Goal: Transaction & Acquisition: Purchase product/service

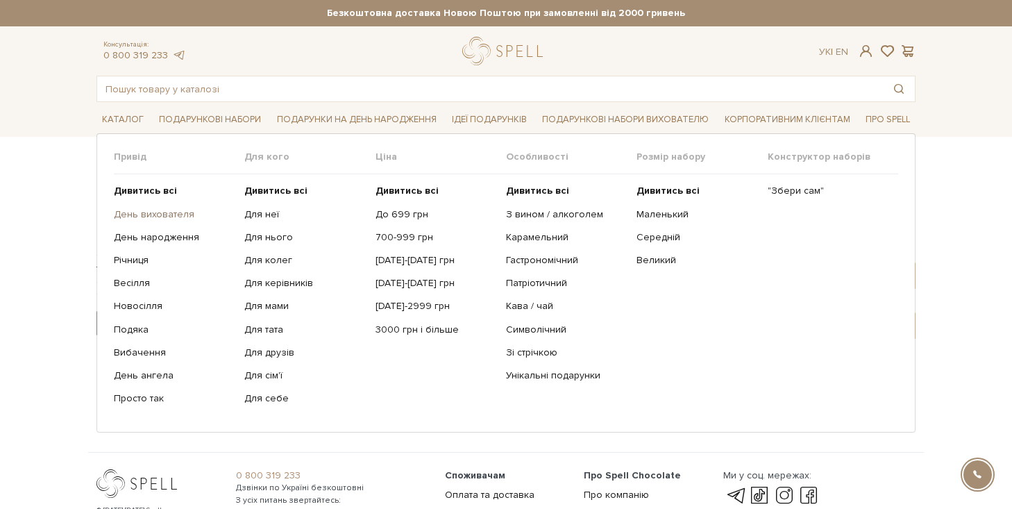
click at [161, 212] on link "День вихователя" at bounding box center [174, 214] width 120 height 12
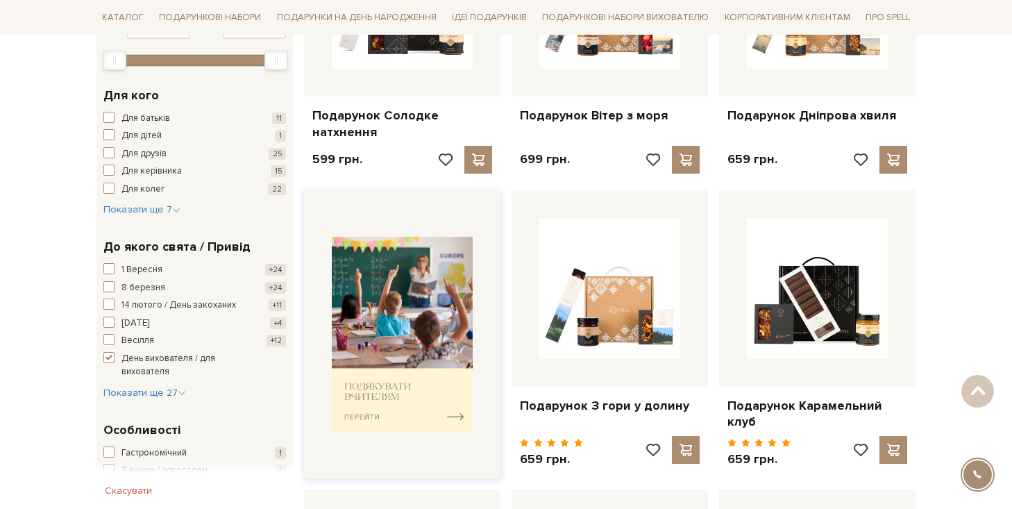
scroll to position [369, 0]
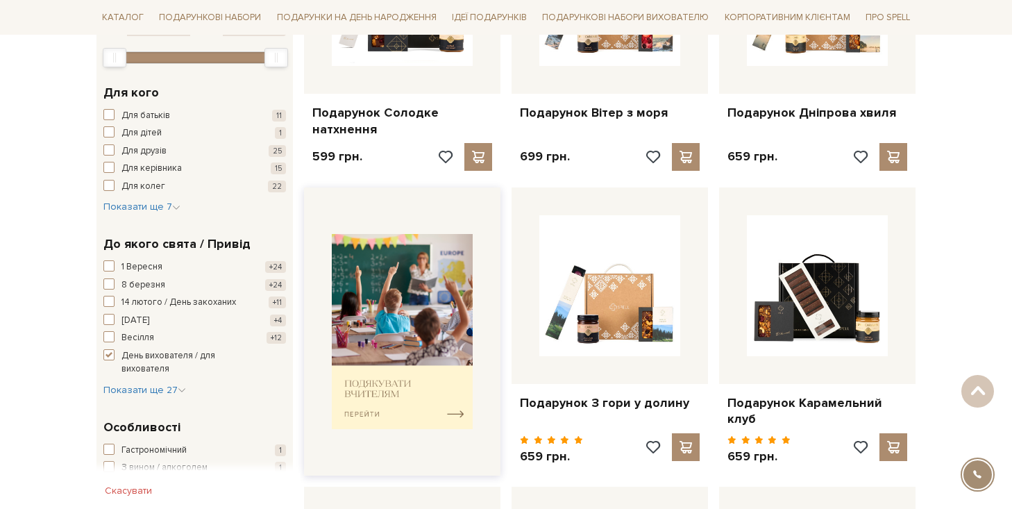
click at [371, 384] on img at bounding box center [402, 331] width 141 height 195
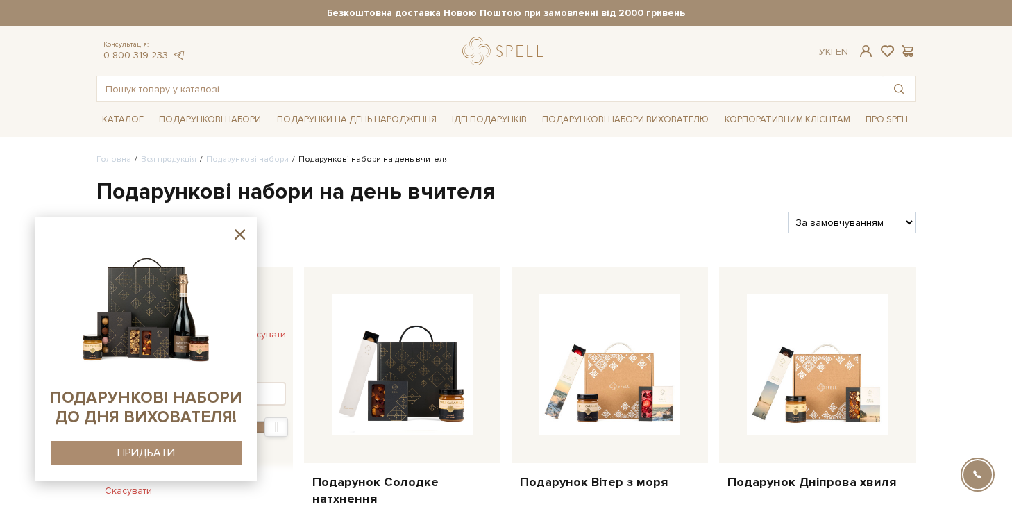
click at [241, 233] on icon at bounding box center [240, 234] width 10 height 10
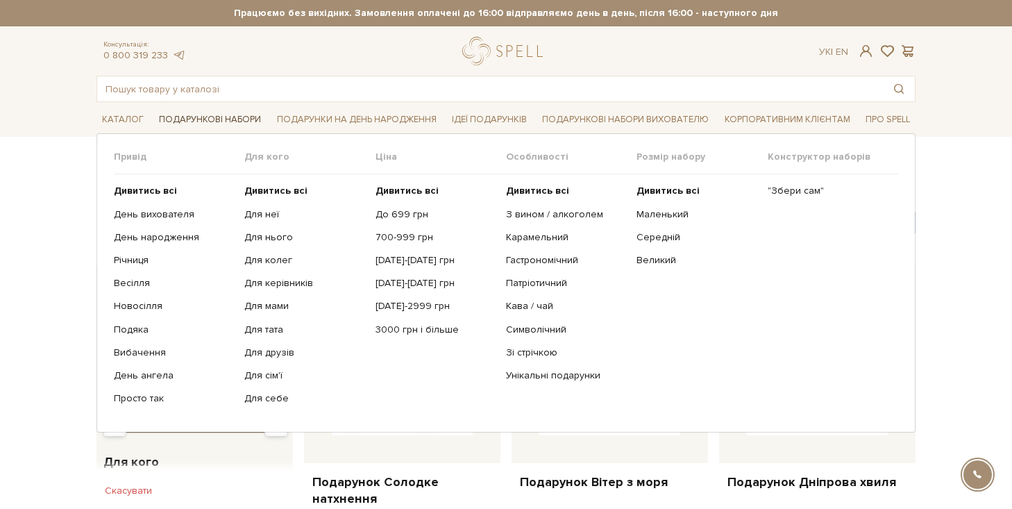
click at [191, 119] on link "Подарункові набори" at bounding box center [209, 120] width 113 height 22
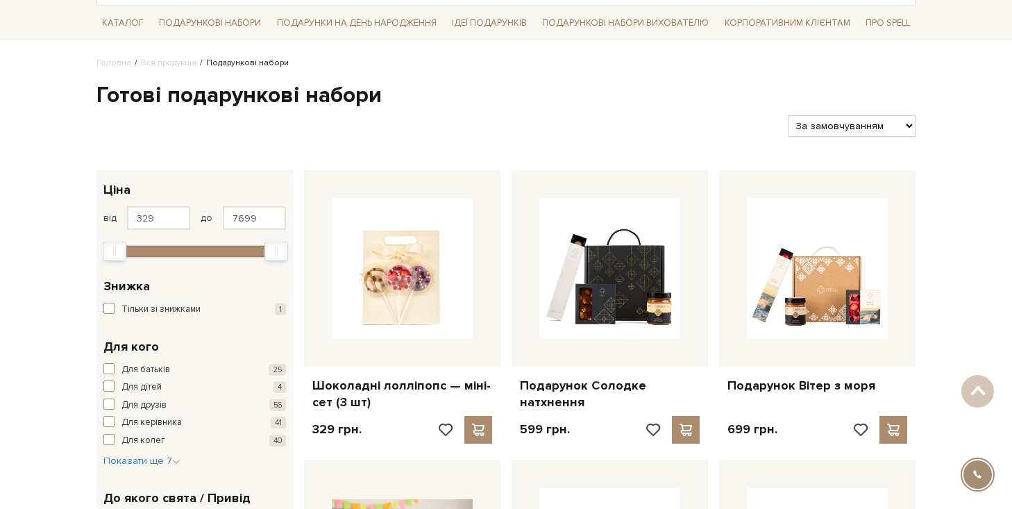
scroll to position [89, 0]
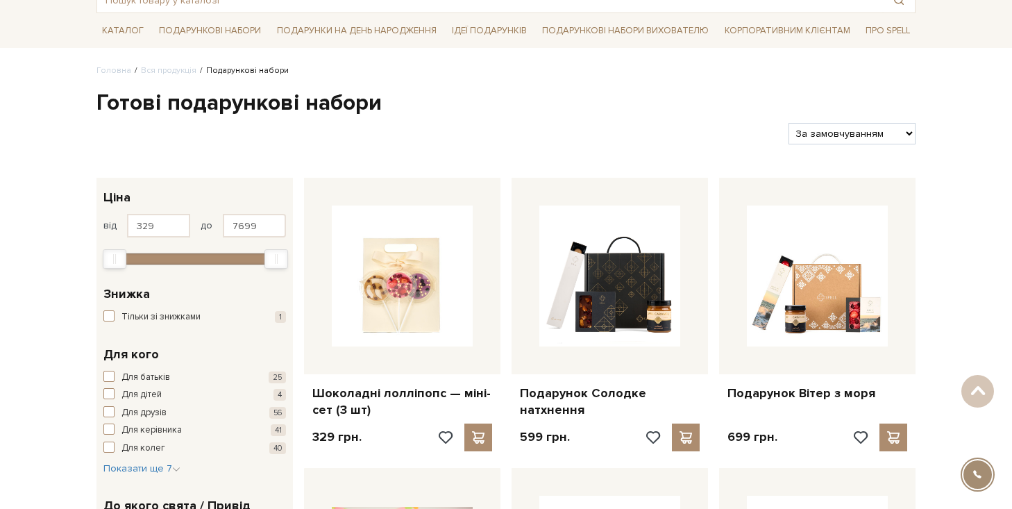
click at [837, 135] on select "За замовчуванням За Ціною (зростання) За Ціною (зменшення) Новинки За популярні…" at bounding box center [852, 134] width 127 height 22
select select "https://spellchocolate.com/our-productions/podarunkovi-box/?sort=p.price&order=…"
click at [789, 123] on select "За замовчуванням За Ціною (зростання) За Ціною (зменшення) Новинки За популярні…" at bounding box center [852, 134] width 127 height 22
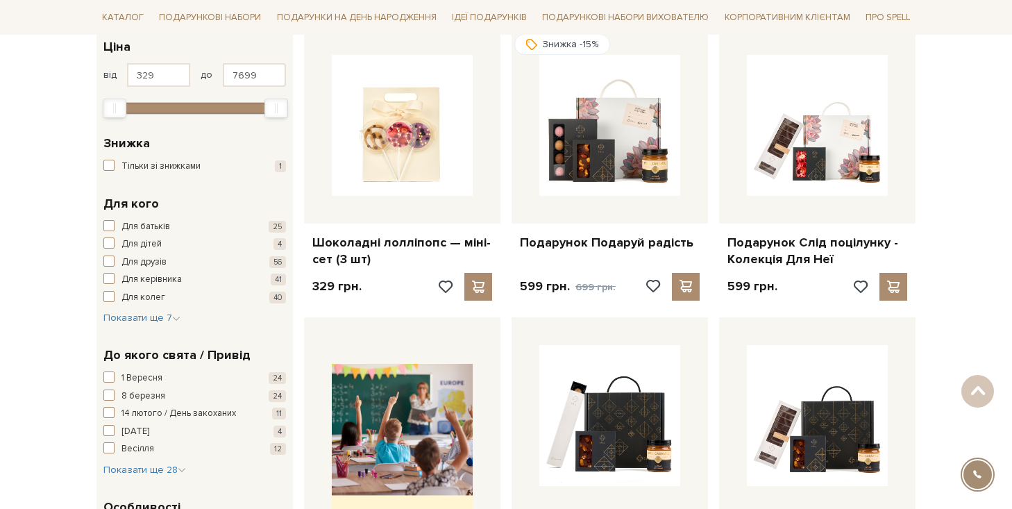
scroll to position [242, 0]
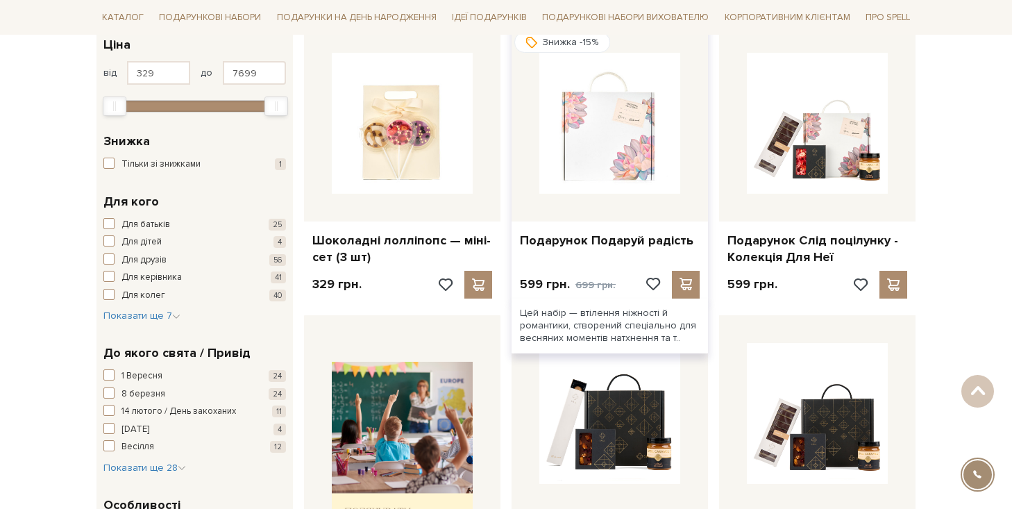
click at [585, 147] on img at bounding box center [610, 123] width 141 height 141
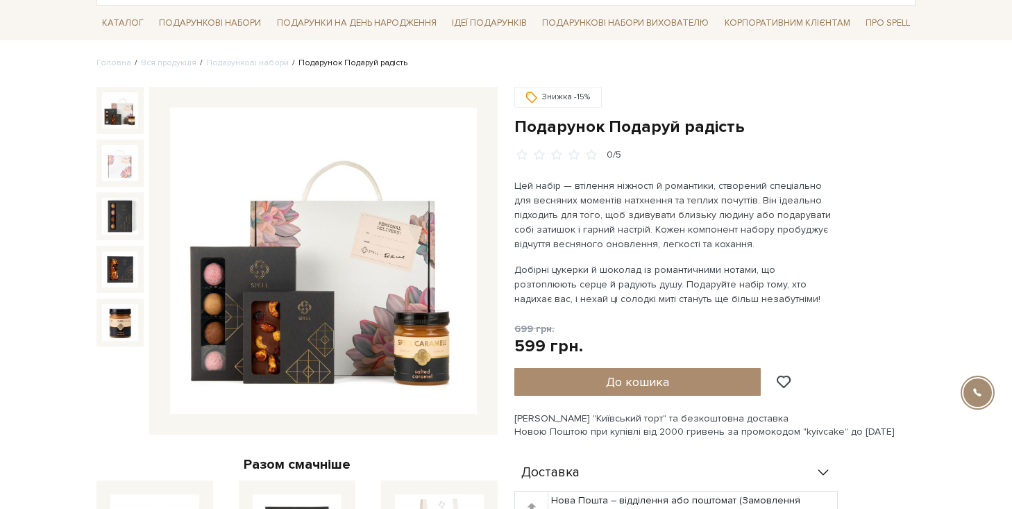
scroll to position [101, 0]
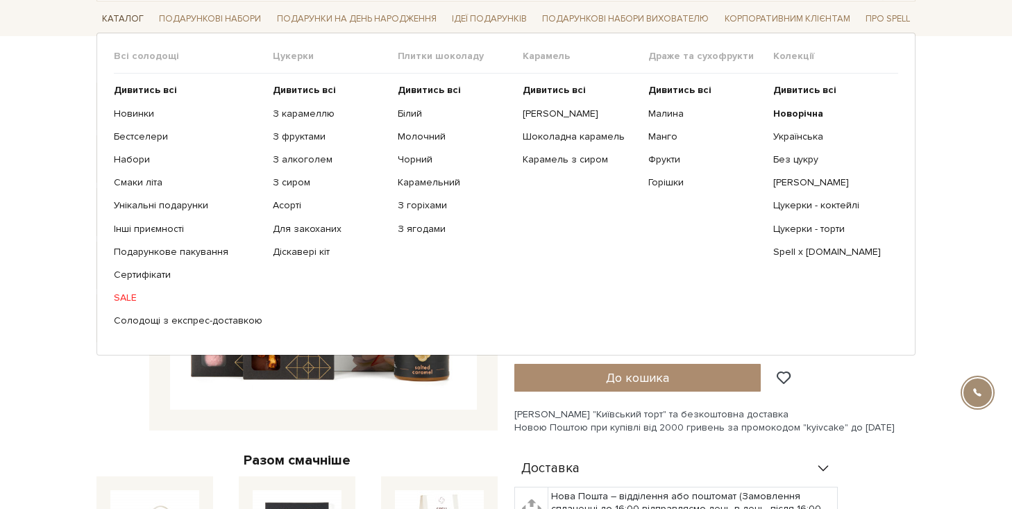
click at [122, 12] on link "Каталог" at bounding box center [123, 19] width 53 height 22
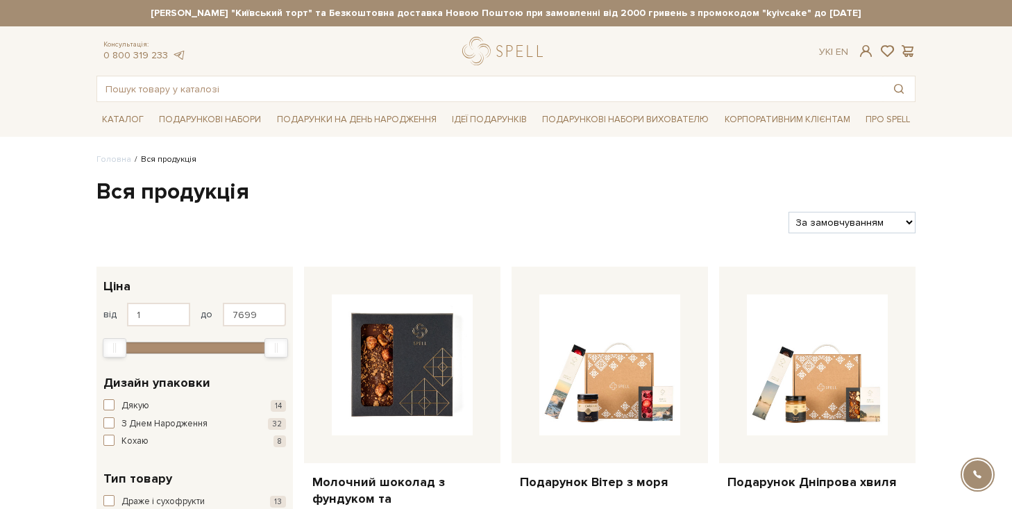
click at [837, 225] on select "За замовчуванням За Ціною (зростання) За Ціною (зменшення) Новинки За популярні…" at bounding box center [852, 223] width 127 height 22
select select "https://spellchocolate.com/our-productions/?sort=p.price&order=ASC"
click at [789, 212] on select "За замовчуванням За Ціною (зростання) За Ціною (зменшення) Новинки За популярні…" at bounding box center [852, 223] width 127 height 22
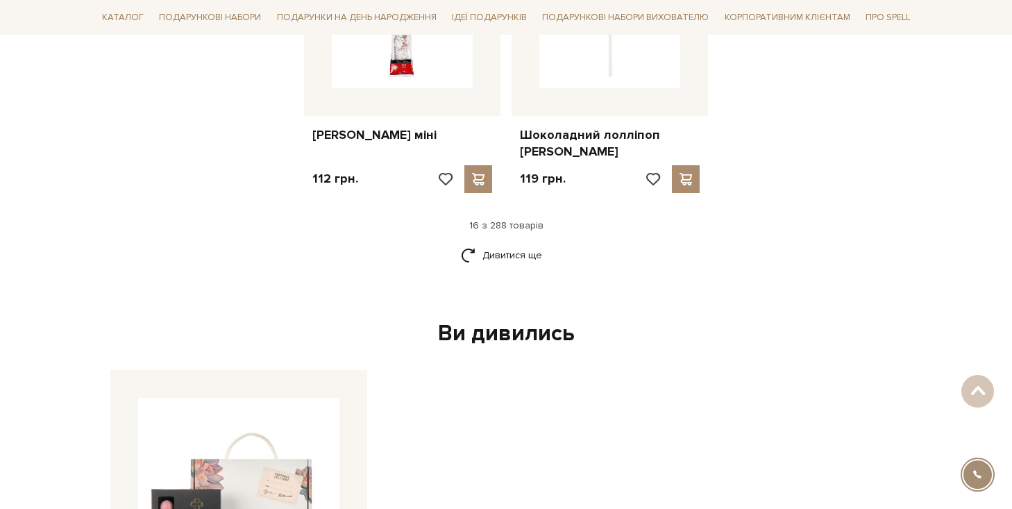
scroll to position [1771, 0]
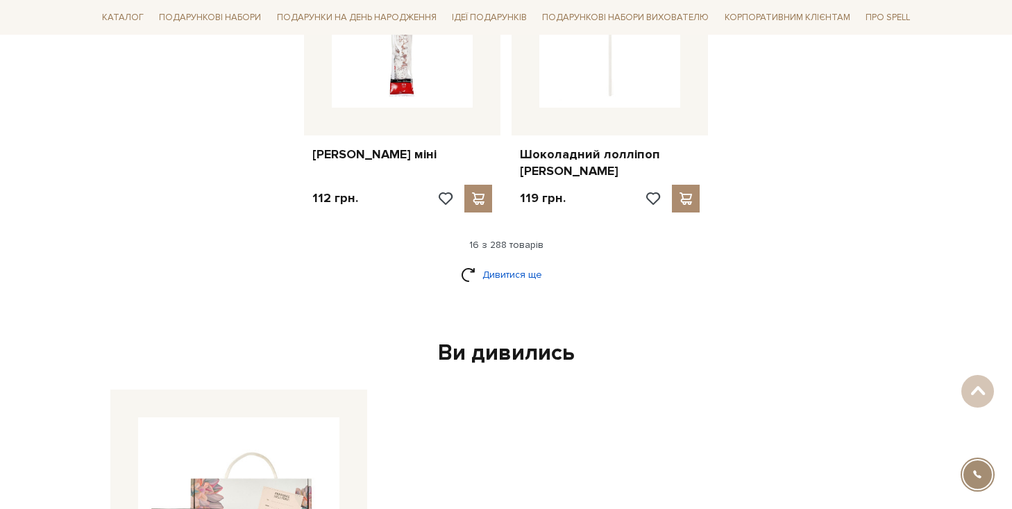
click at [499, 262] on link "Дивитися ще" at bounding box center [506, 274] width 90 height 24
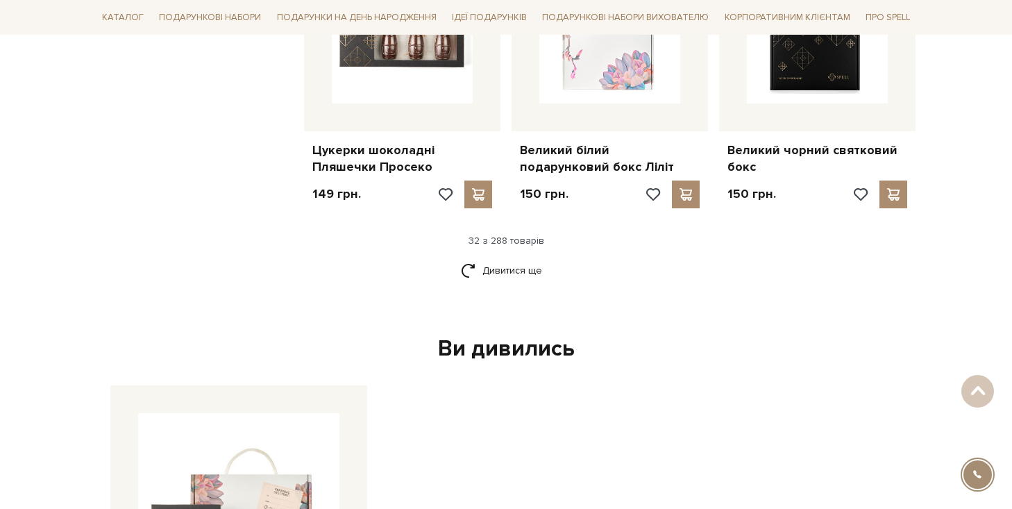
scroll to position [3290, 0]
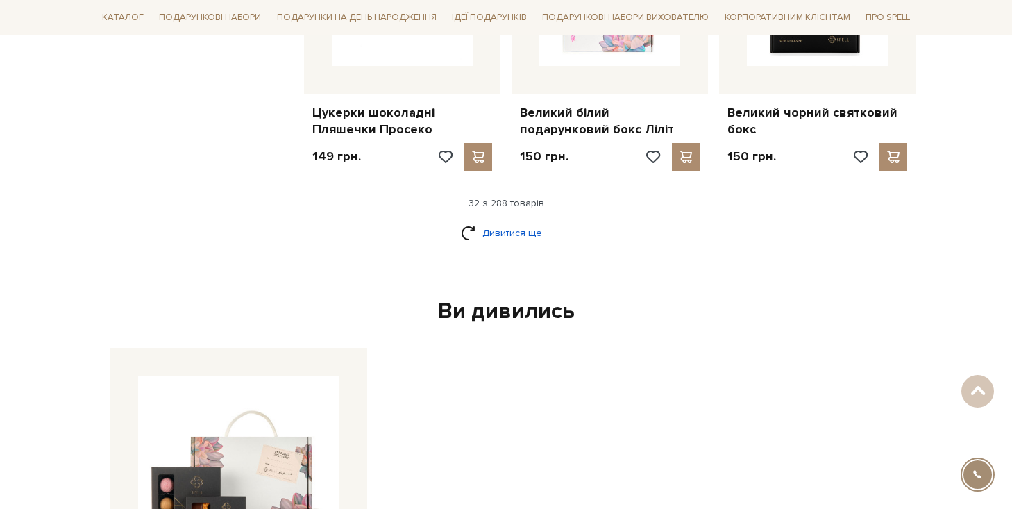
click at [511, 221] on link "Дивитися ще" at bounding box center [506, 233] width 90 height 24
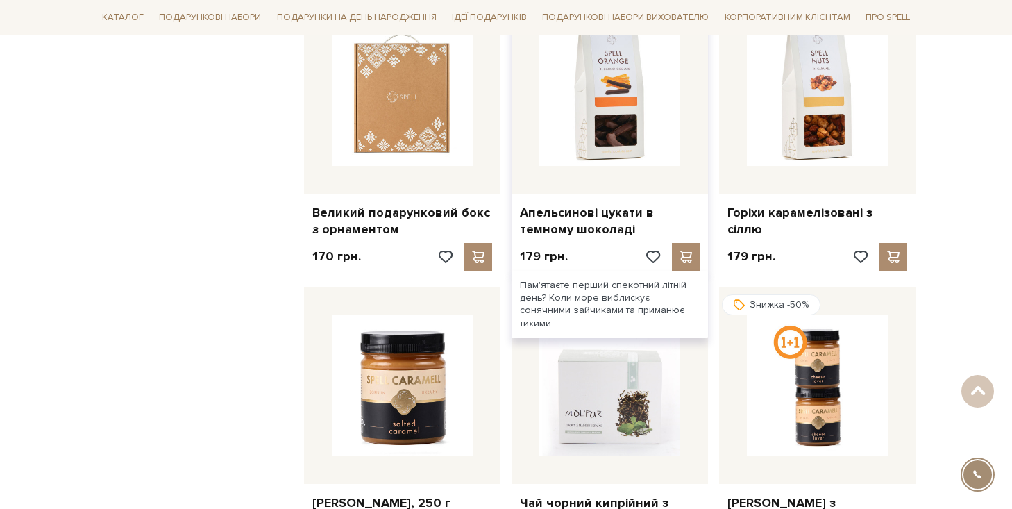
scroll to position [3463, 0]
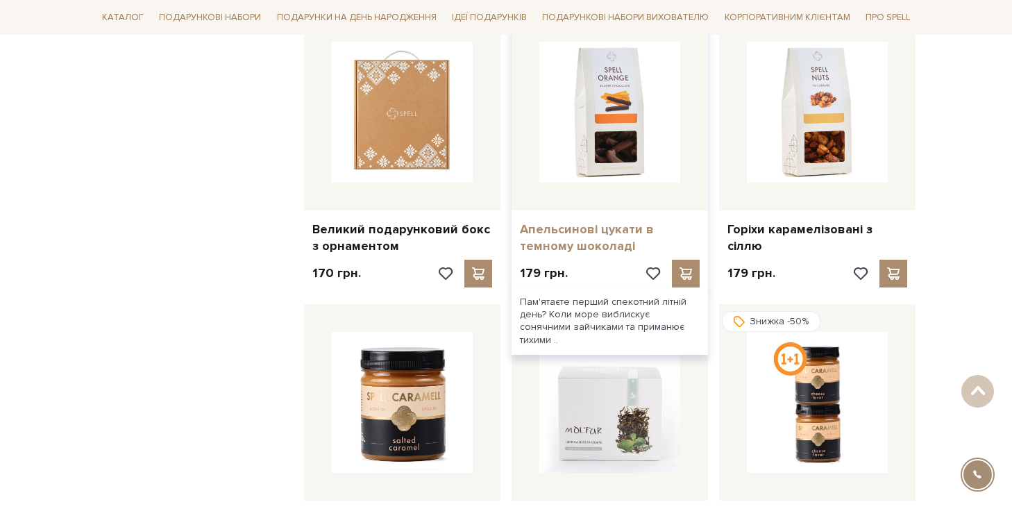
click at [561, 222] on link "Апельсинові цукати в темному шоколаді" at bounding box center [610, 238] width 180 height 33
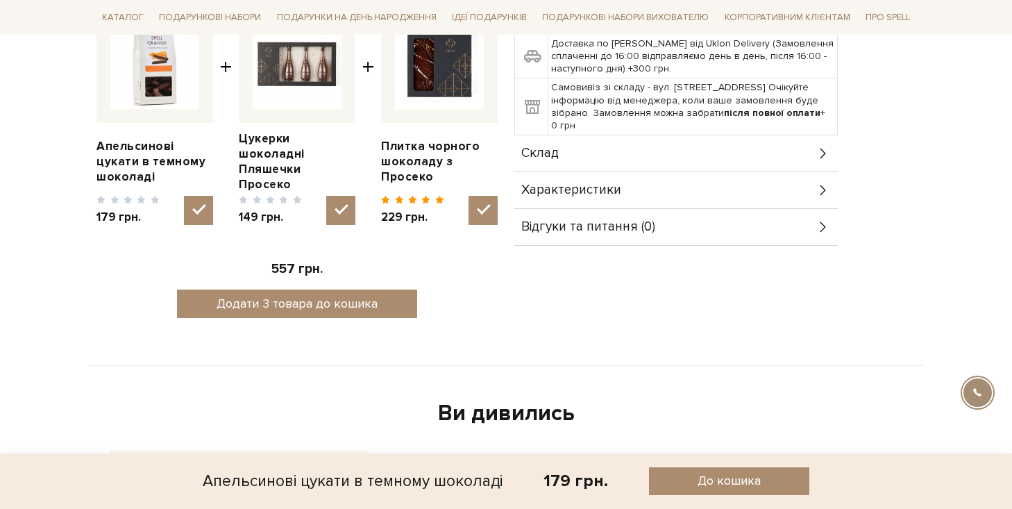
scroll to position [559, 0]
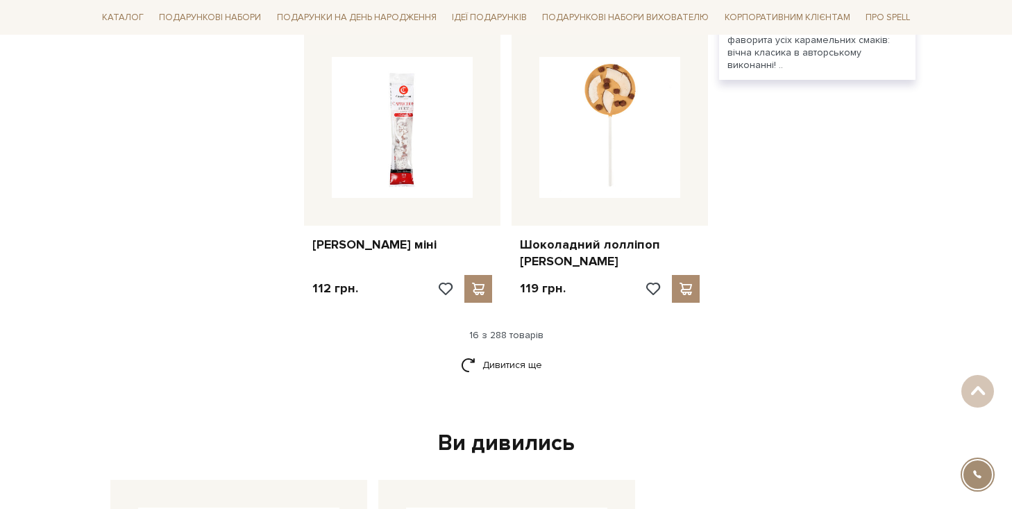
scroll to position [1783, 0]
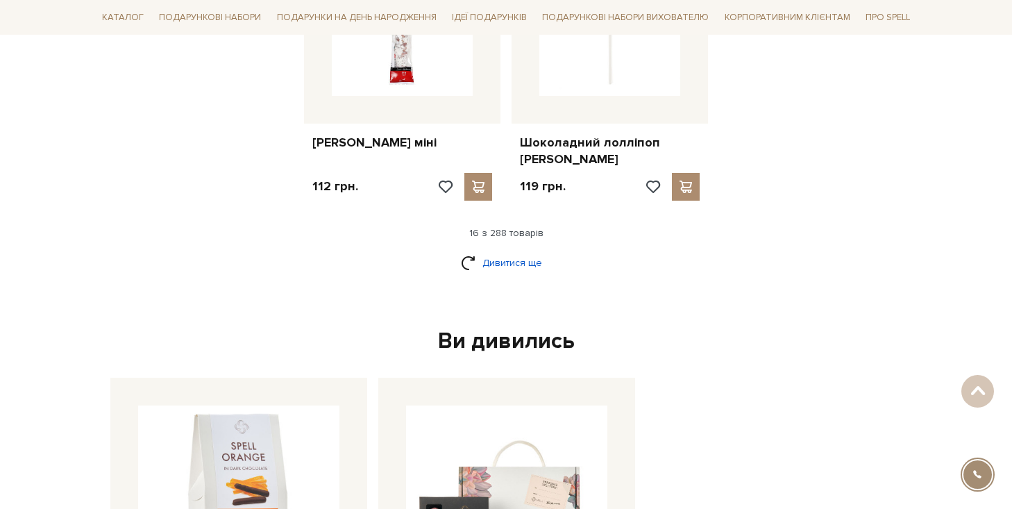
click at [513, 251] on link "Дивитися ще" at bounding box center [506, 263] width 90 height 24
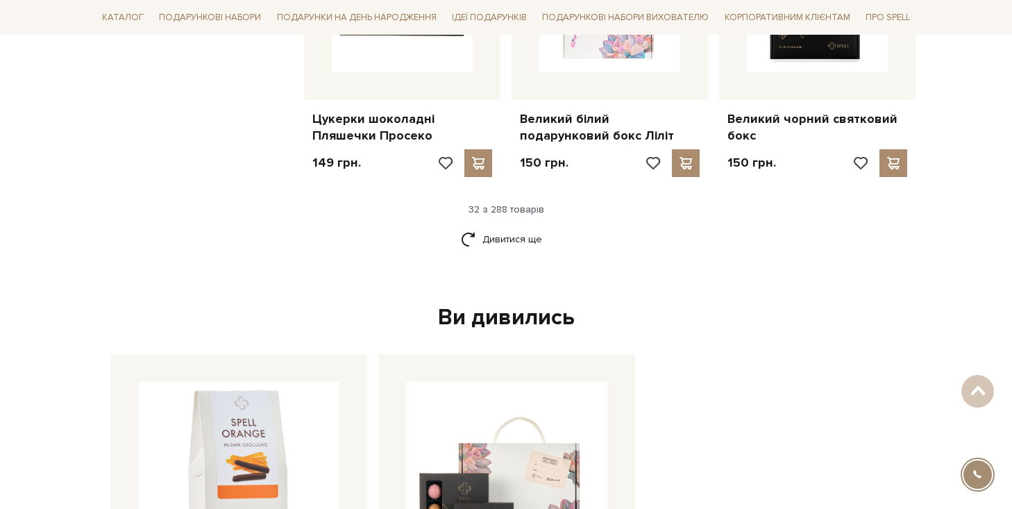
scroll to position [3277, 0]
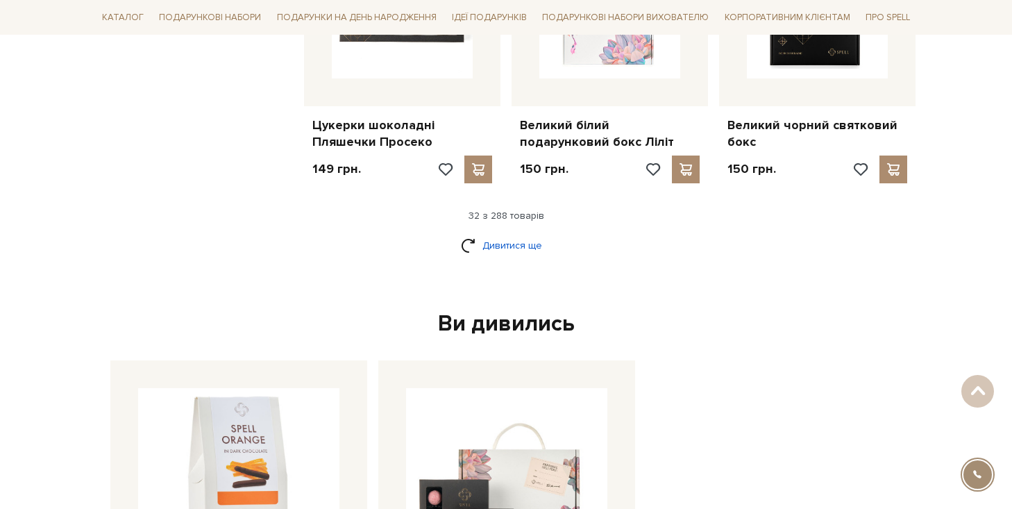
click at [509, 233] on link "Дивитися ще" at bounding box center [506, 245] width 90 height 24
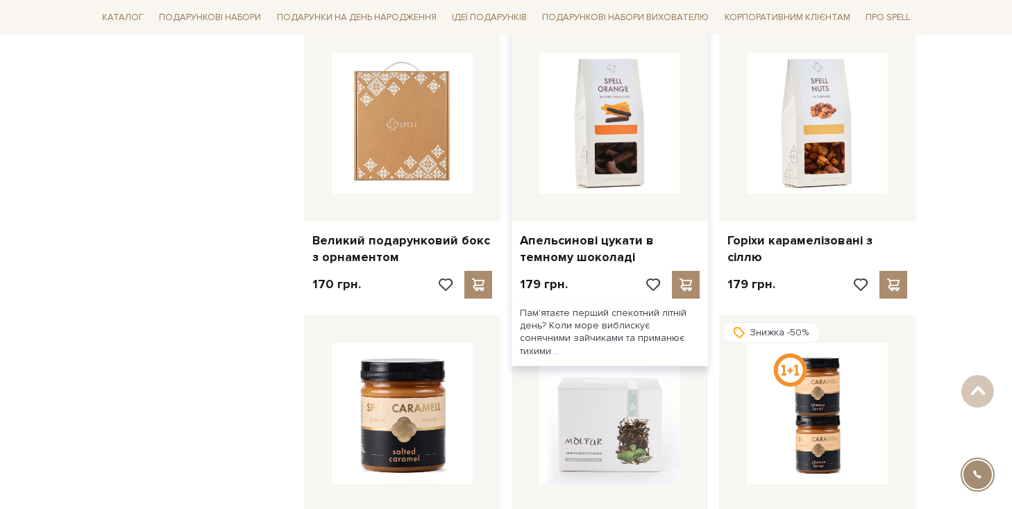
scroll to position [3427, 0]
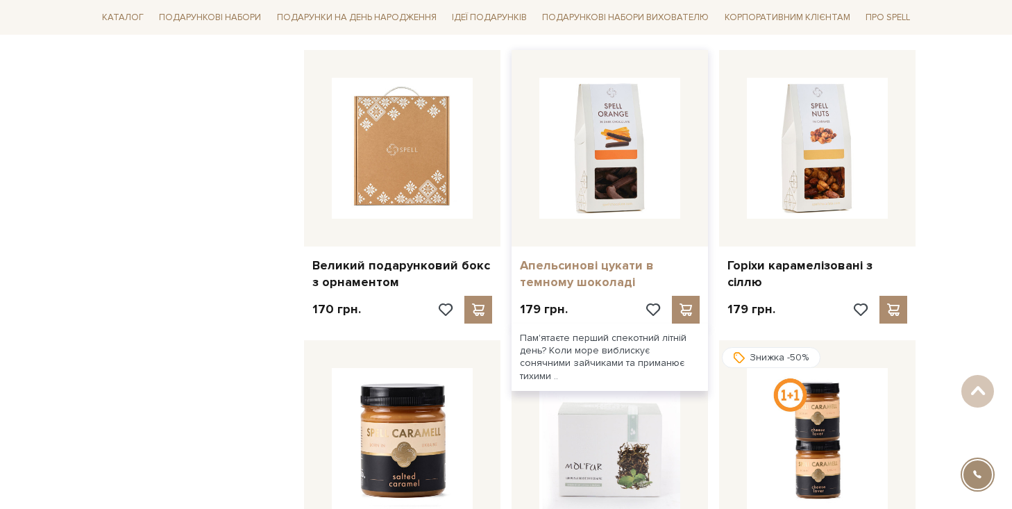
click at [551, 258] on link "Апельсинові цукати в темному шоколаді" at bounding box center [610, 274] width 180 height 33
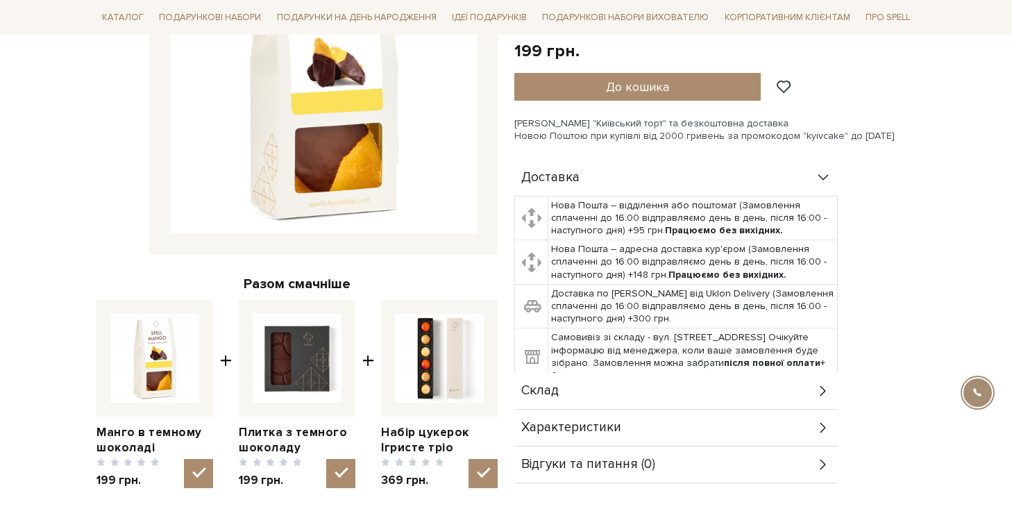
scroll to position [310, 0]
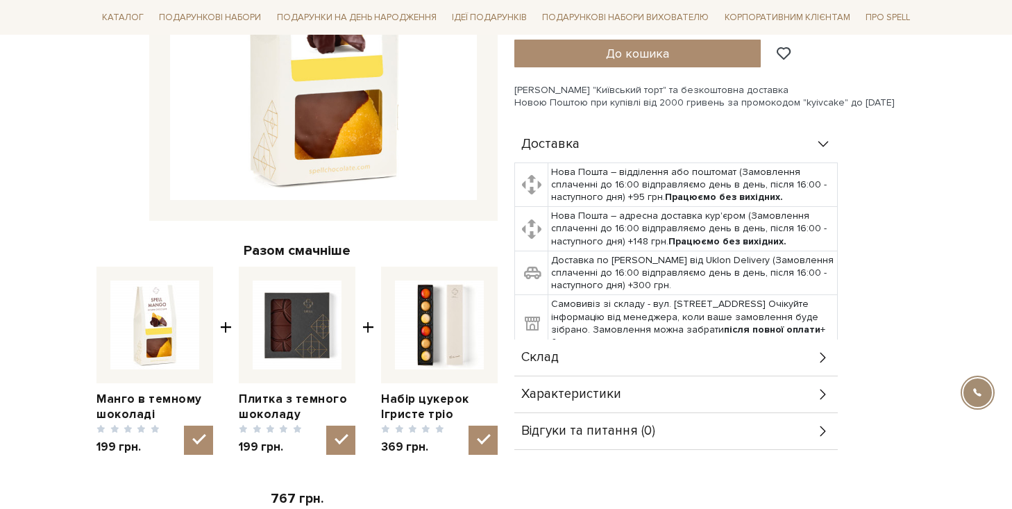
click at [626, 353] on div "Склад" at bounding box center [677, 358] width 324 height 36
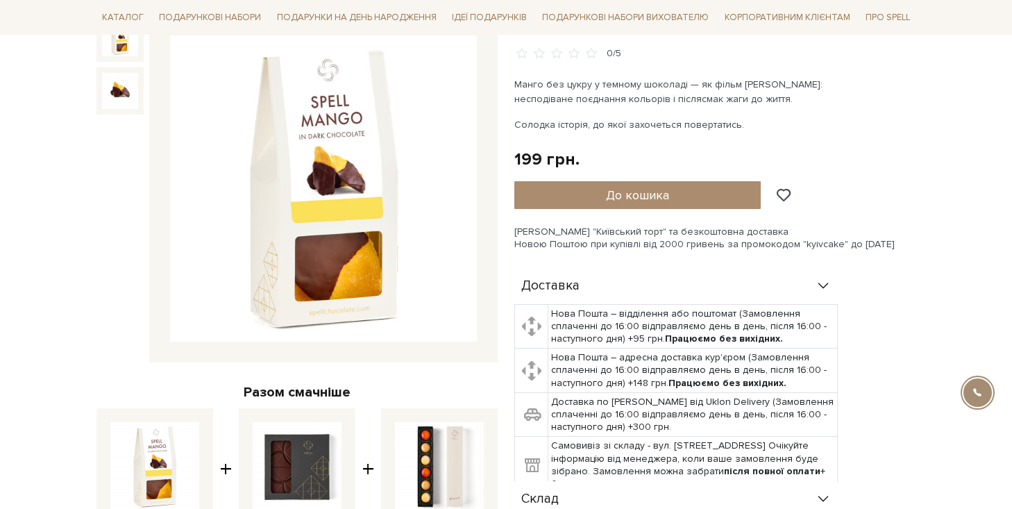
scroll to position [139, 0]
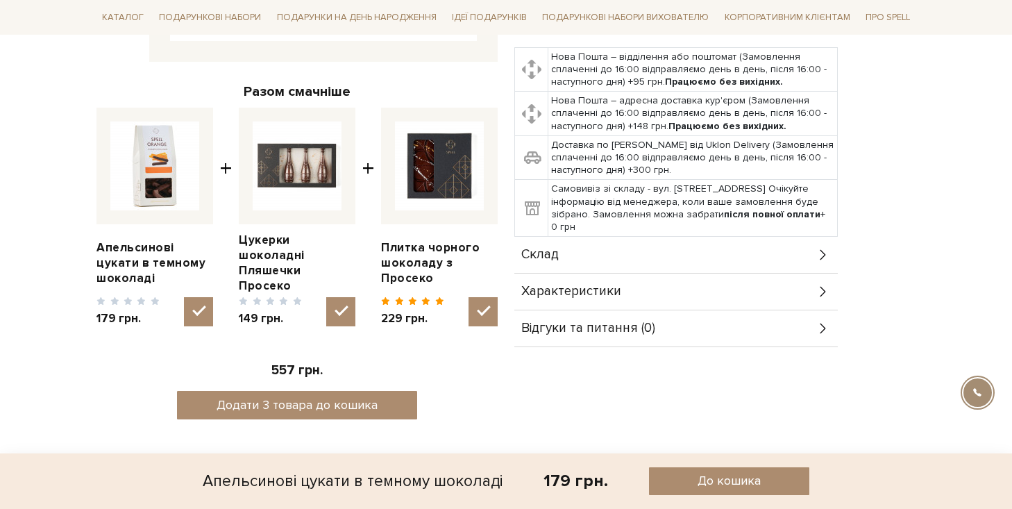
scroll to position [489, 0]
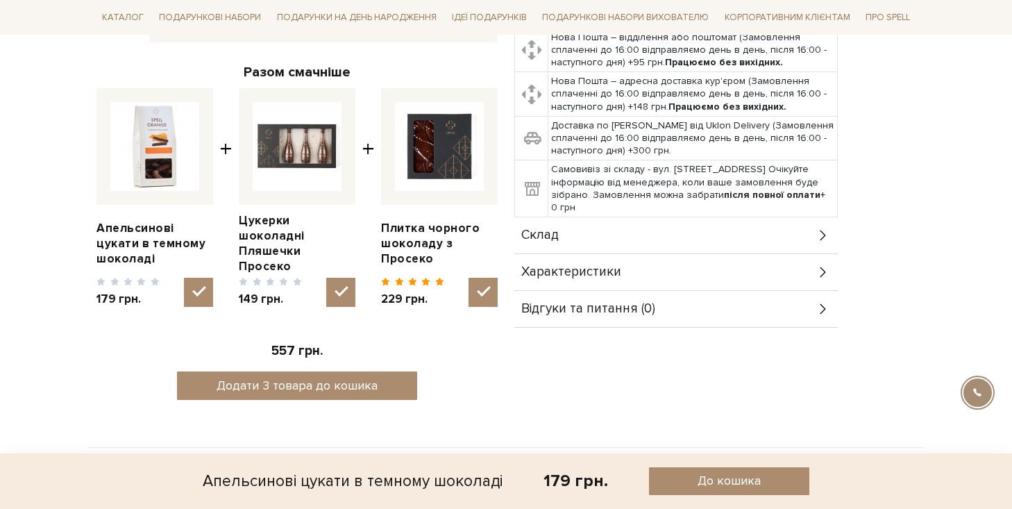
click at [572, 242] on div "Склад" at bounding box center [677, 235] width 324 height 36
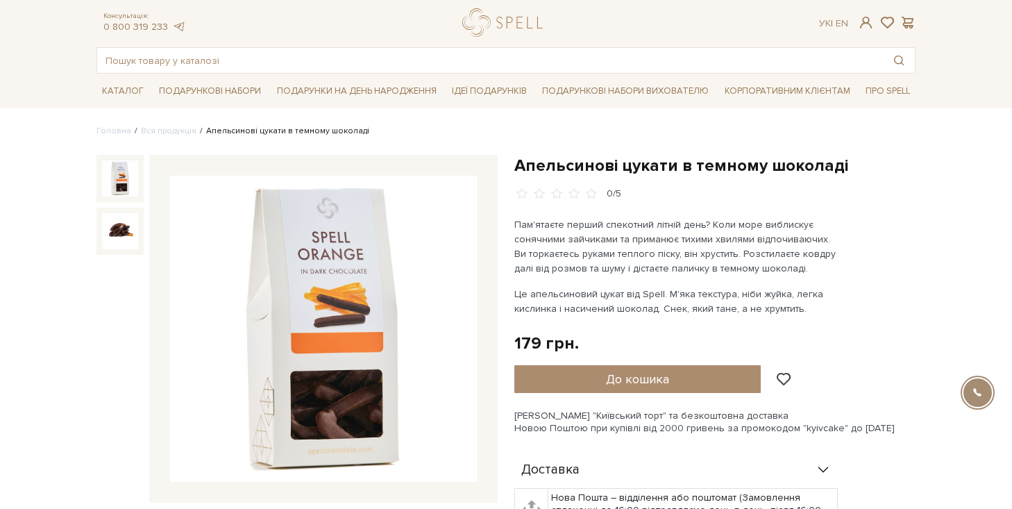
scroll to position [33, 0]
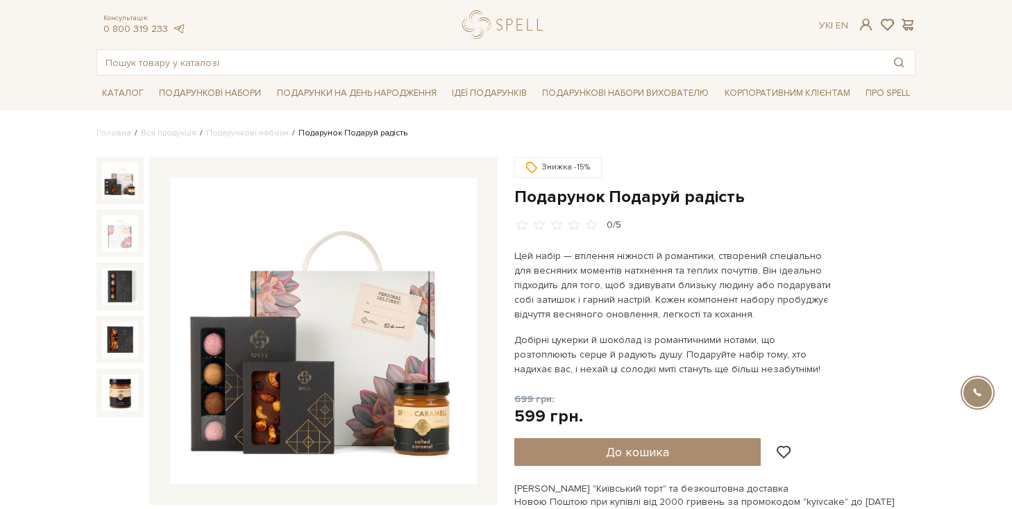
scroll to position [27, 0]
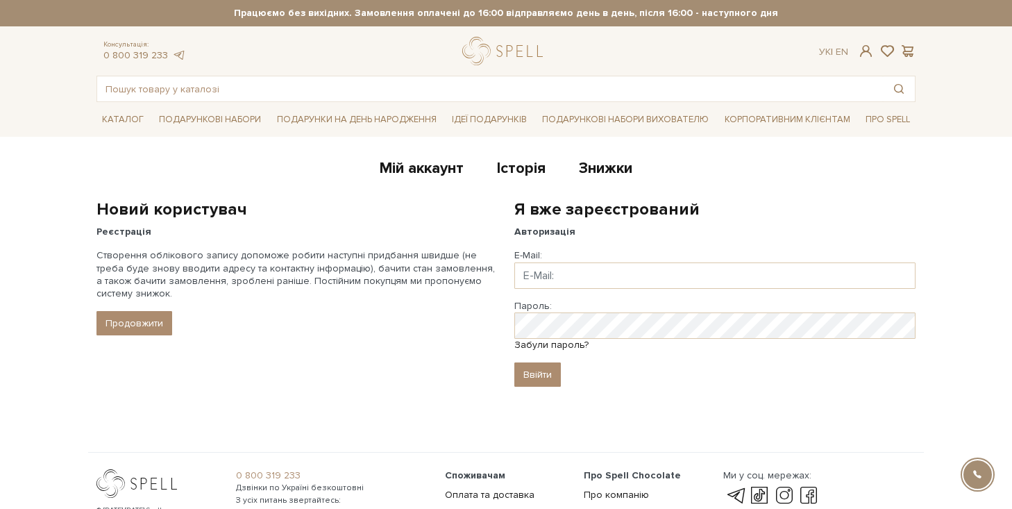
click at [262, 371] on div "Новий користувач Реєстрація Створення облікового запису допоможе робити наступн…" at bounding box center [297, 301] width 418 height 205
click at [542, 275] on input "Email" at bounding box center [715, 275] width 401 height 26
type input "[EMAIL_ADDRESS][PERSON_NAME][DOMAIN_NAME]"
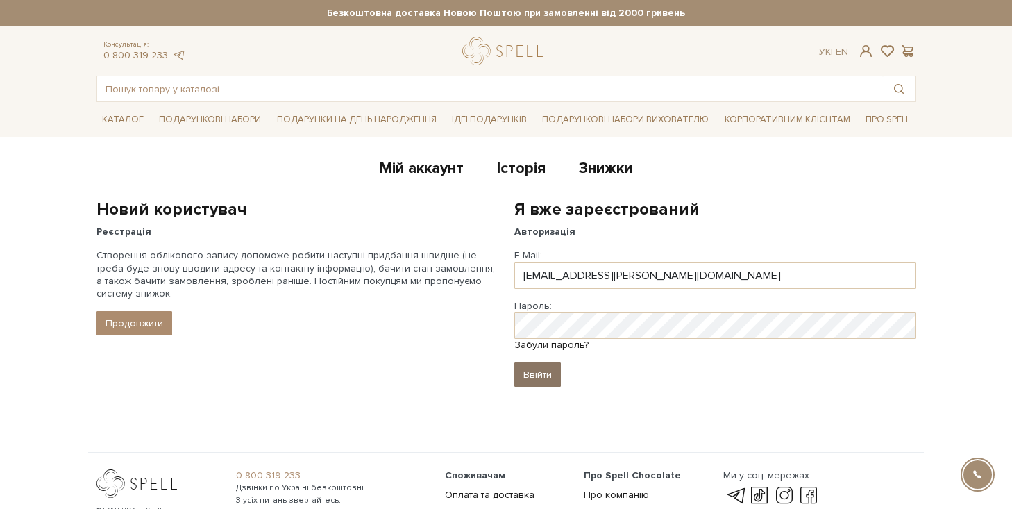
click at [540, 378] on input "Ввійти" at bounding box center [538, 374] width 47 height 24
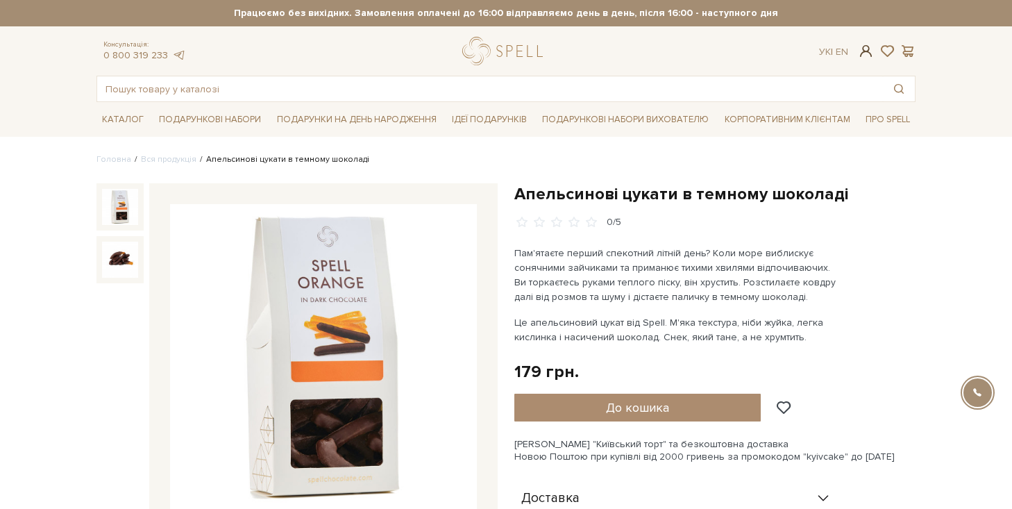
click at [869, 52] on span at bounding box center [866, 51] width 17 height 15
click at [634, 406] on span "До кошика" at bounding box center [637, 407] width 63 height 15
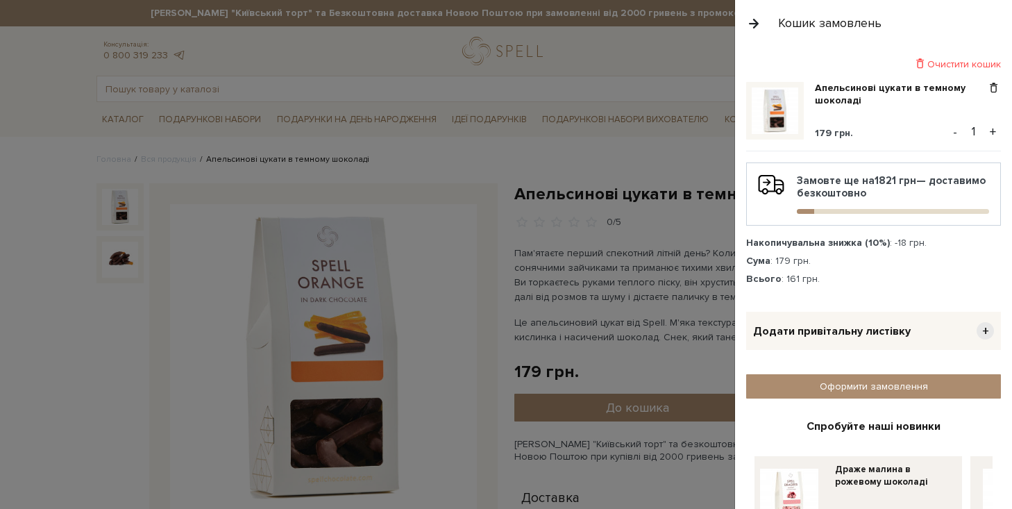
click at [992, 129] on button "+" at bounding box center [993, 132] width 16 height 21
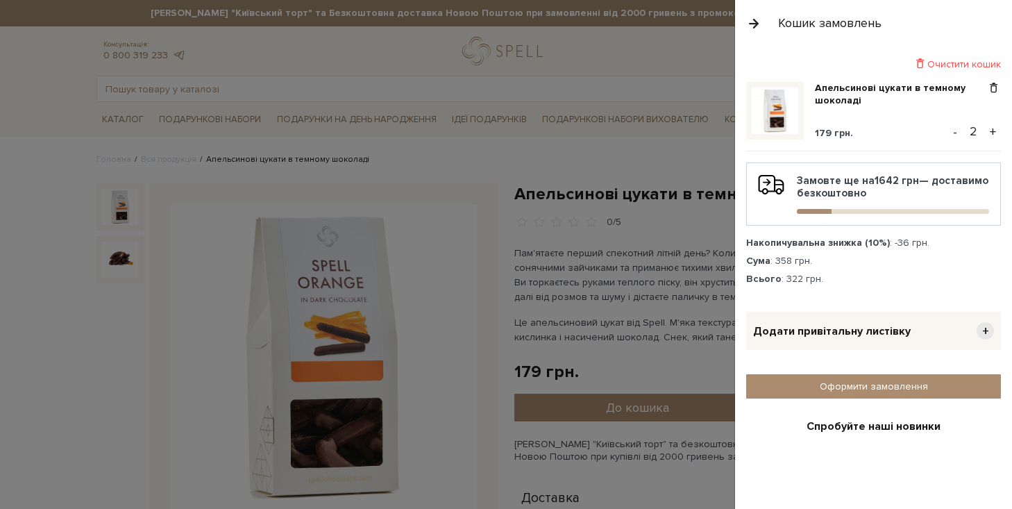
click at [992, 129] on button "+" at bounding box center [993, 132] width 16 height 21
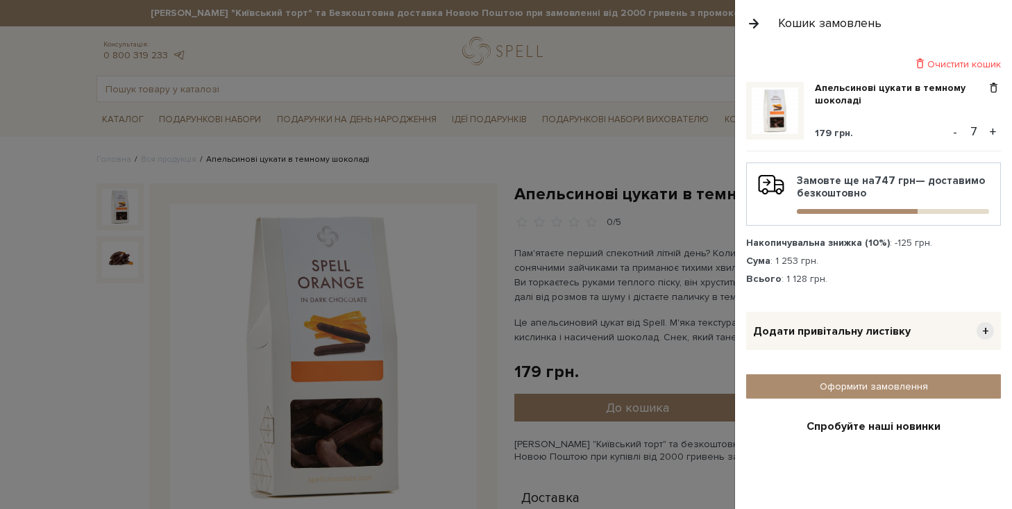
click at [992, 129] on button "+" at bounding box center [993, 132] width 16 height 21
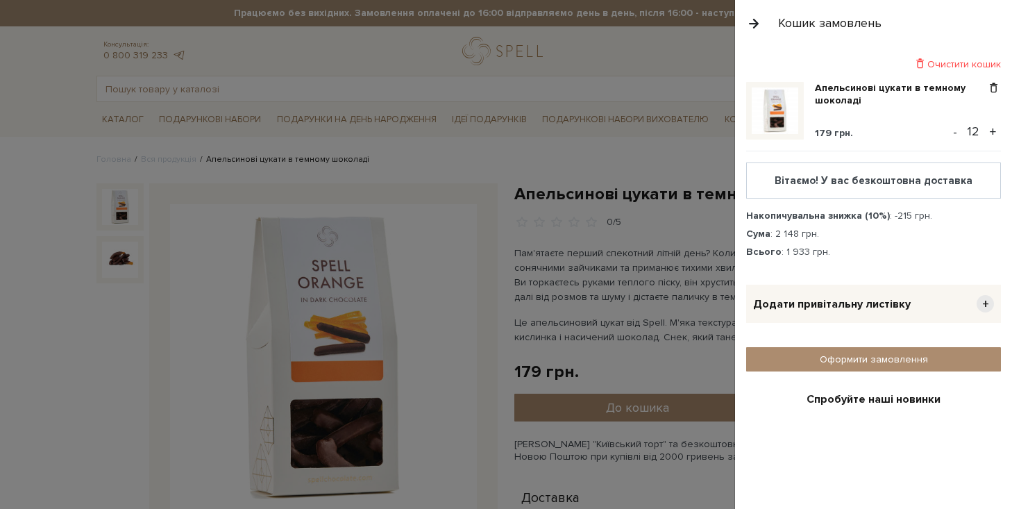
click at [992, 129] on button "+" at bounding box center [993, 132] width 16 height 21
click at [986, 303] on span "+" at bounding box center [985, 303] width 17 height 17
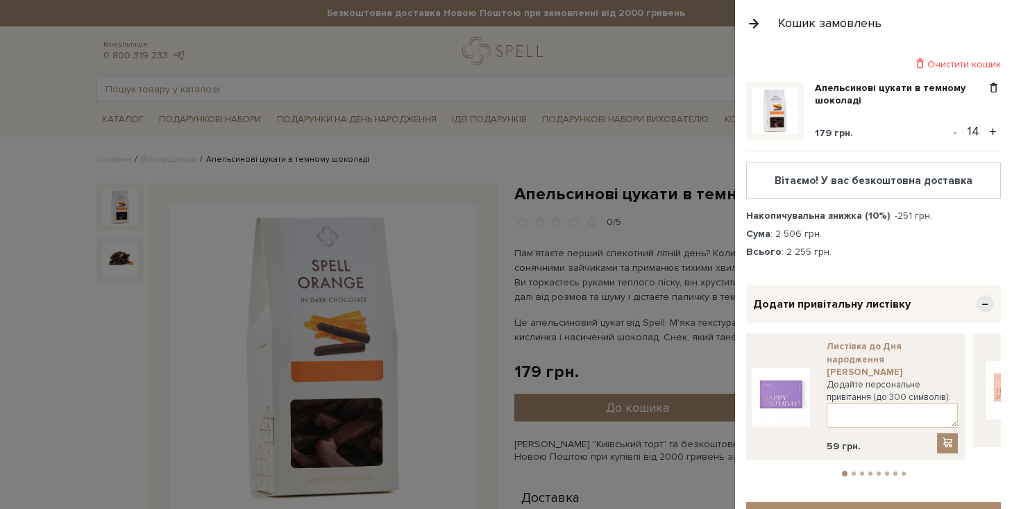
scroll to position [8, 0]
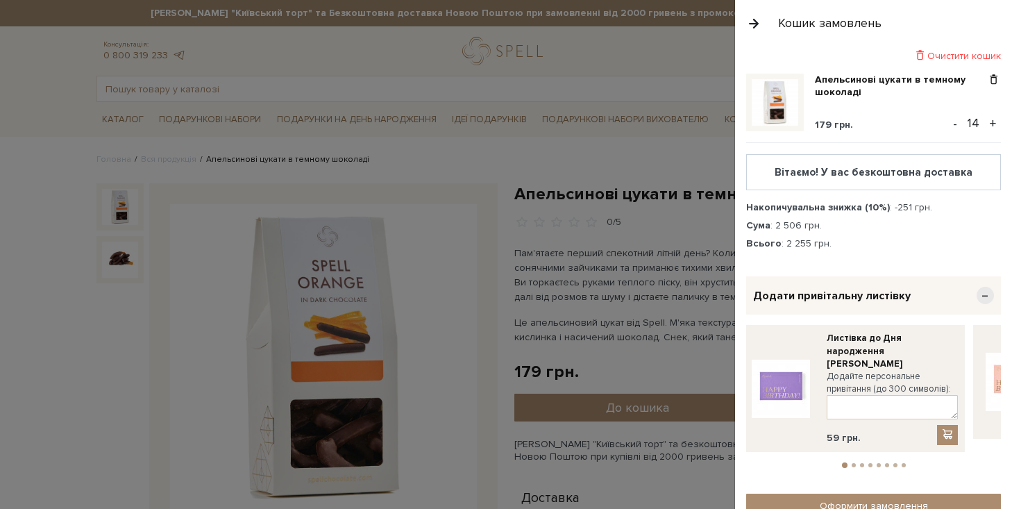
click at [854, 463] on button "2" at bounding box center [854, 465] width 4 height 4
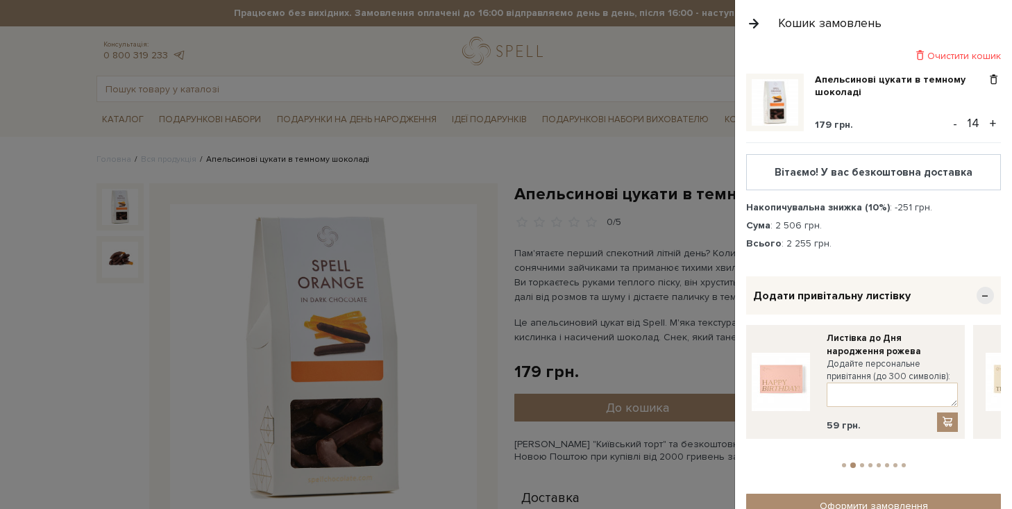
click at [862, 463] on button "3" at bounding box center [862, 465] width 4 height 4
click at [869, 463] on button "4" at bounding box center [871, 465] width 4 height 4
click at [860, 463] on button "3" at bounding box center [861, 465] width 4 height 4
click at [872, 463] on button "4" at bounding box center [871, 465] width 4 height 4
click at [878, 463] on button "5" at bounding box center [879, 465] width 4 height 4
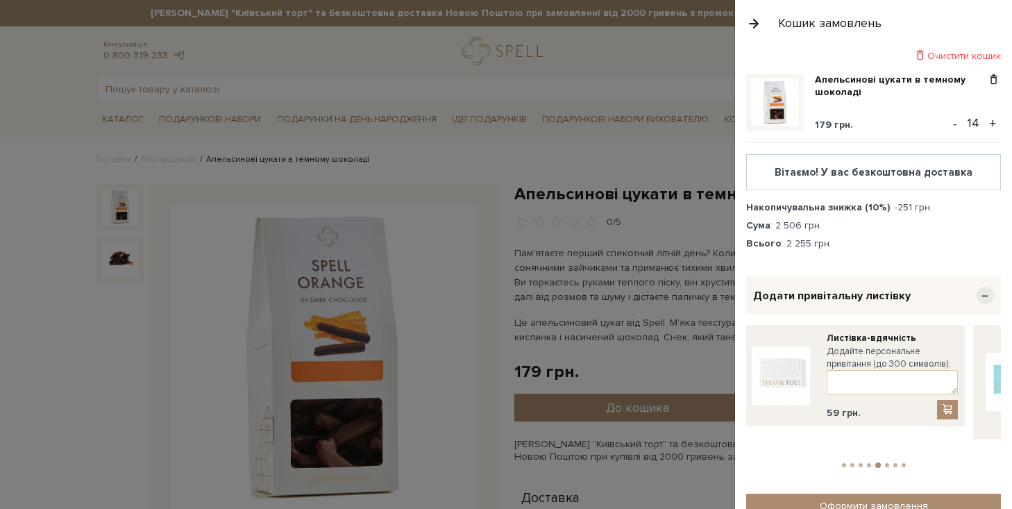
click at [881, 462] on li "5" at bounding box center [879, 465] width 10 height 6
click at [888, 463] on button "6" at bounding box center [887, 465] width 4 height 4
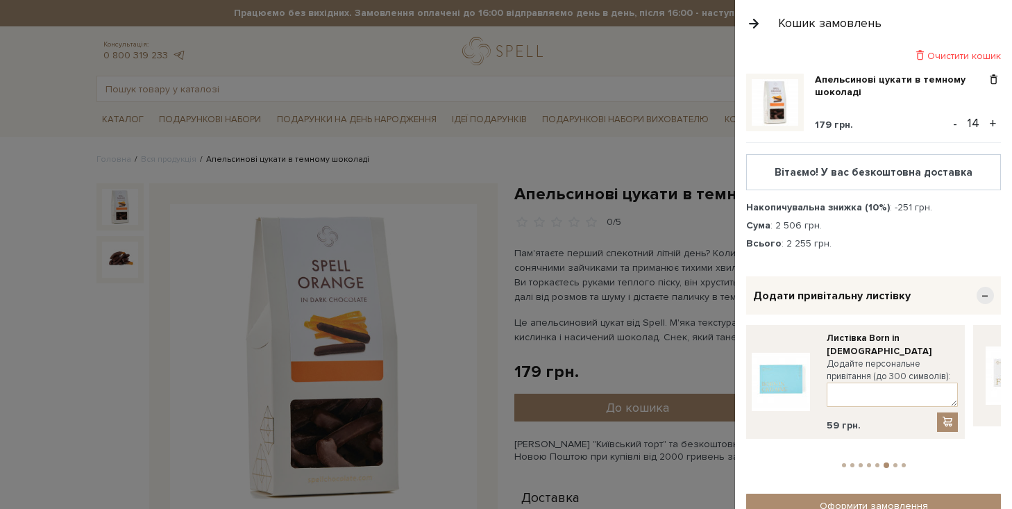
click at [897, 463] on button "7" at bounding box center [896, 465] width 4 height 4
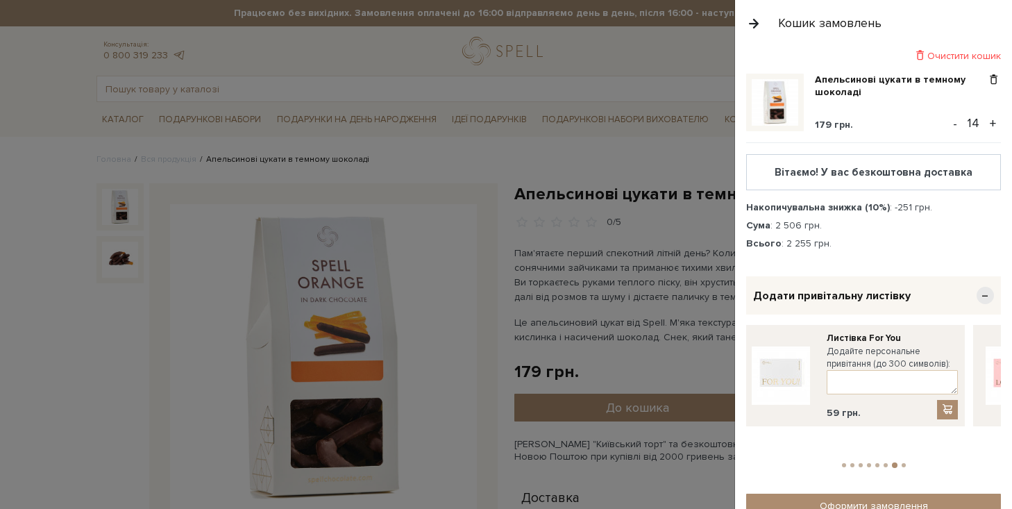
click at [987, 294] on span "−" at bounding box center [985, 295] width 17 height 17
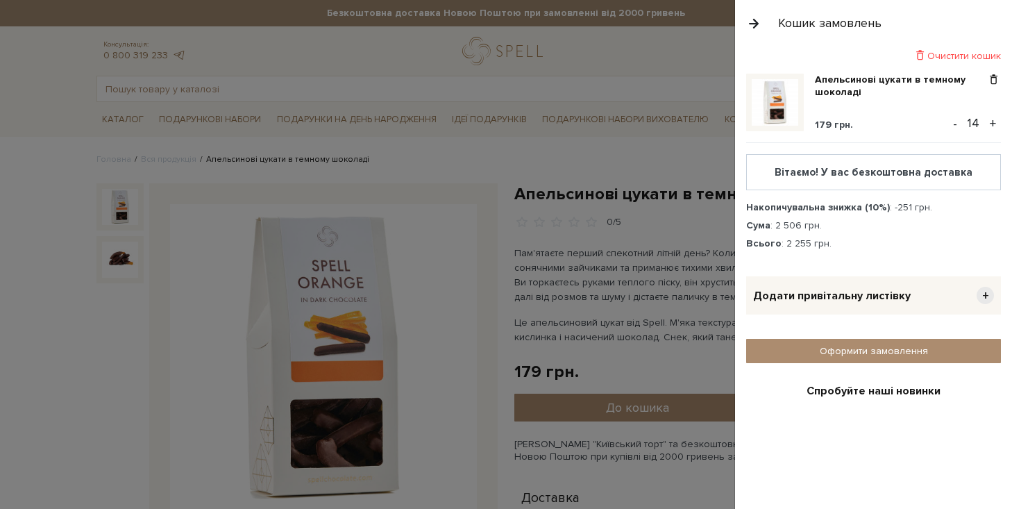
click at [639, 163] on div at bounding box center [506, 254] width 1012 height 509
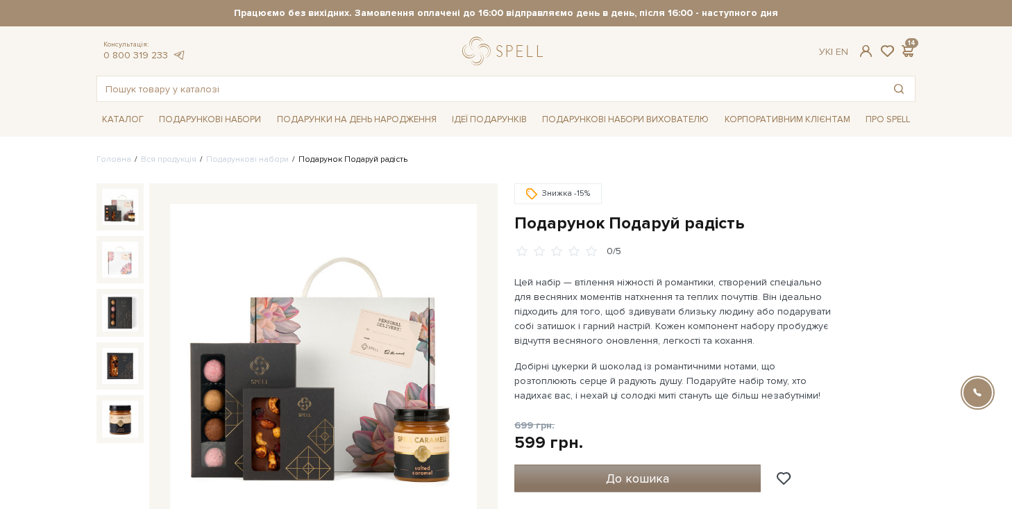
click at [627, 477] on span "До кошика" at bounding box center [637, 478] width 63 height 15
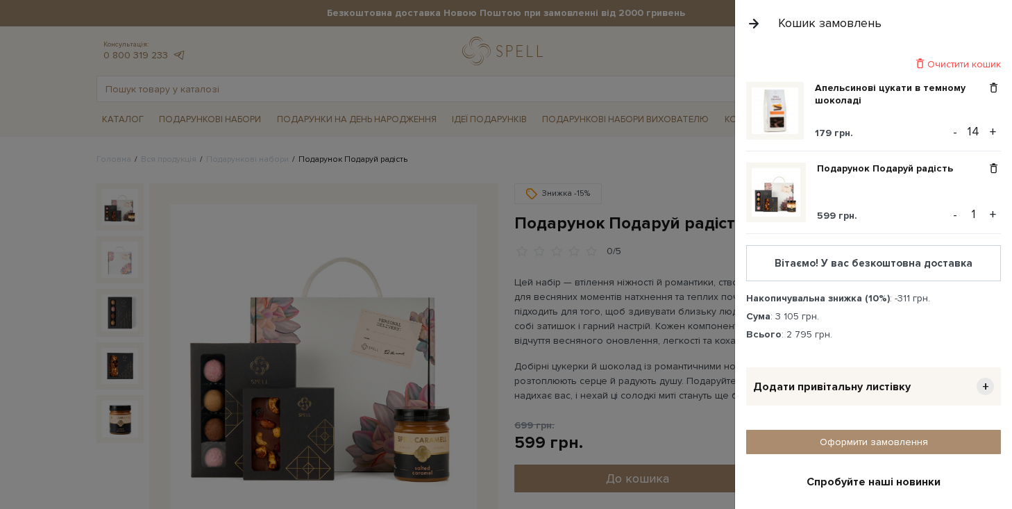
click at [992, 212] on button "+" at bounding box center [993, 214] width 16 height 21
click at [677, 42] on div at bounding box center [506, 254] width 1012 height 509
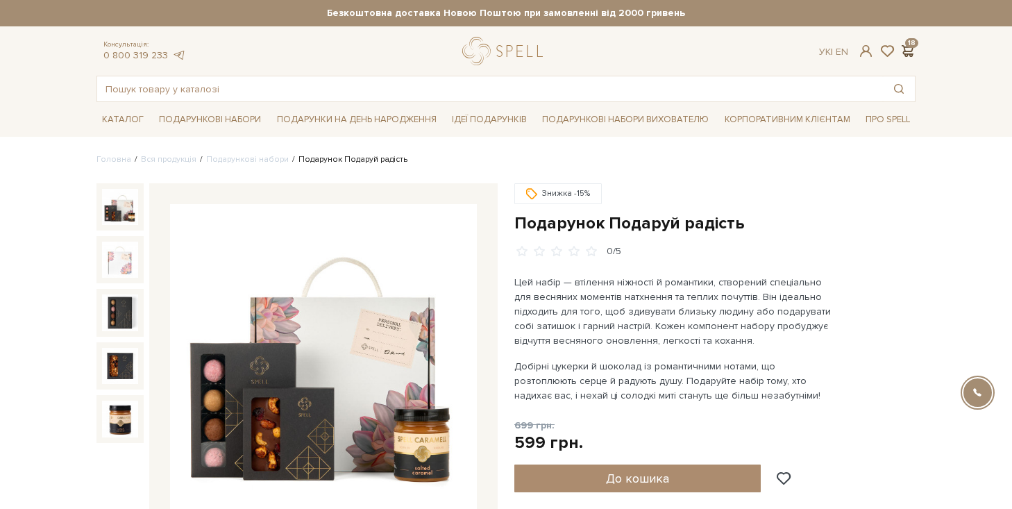
click at [911, 51] on span at bounding box center [907, 51] width 17 height 15
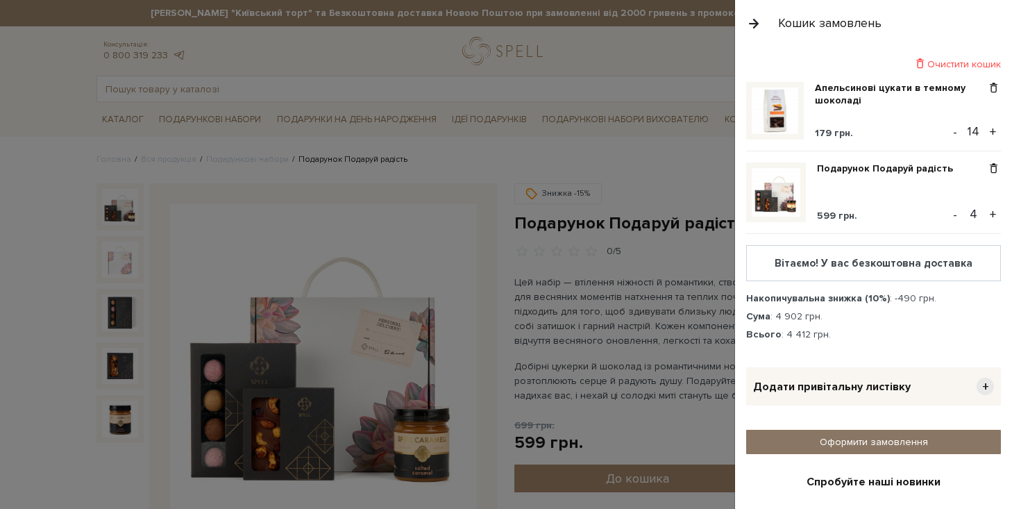
click at [856, 440] on link "Оформити замовлення" at bounding box center [874, 442] width 255 height 24
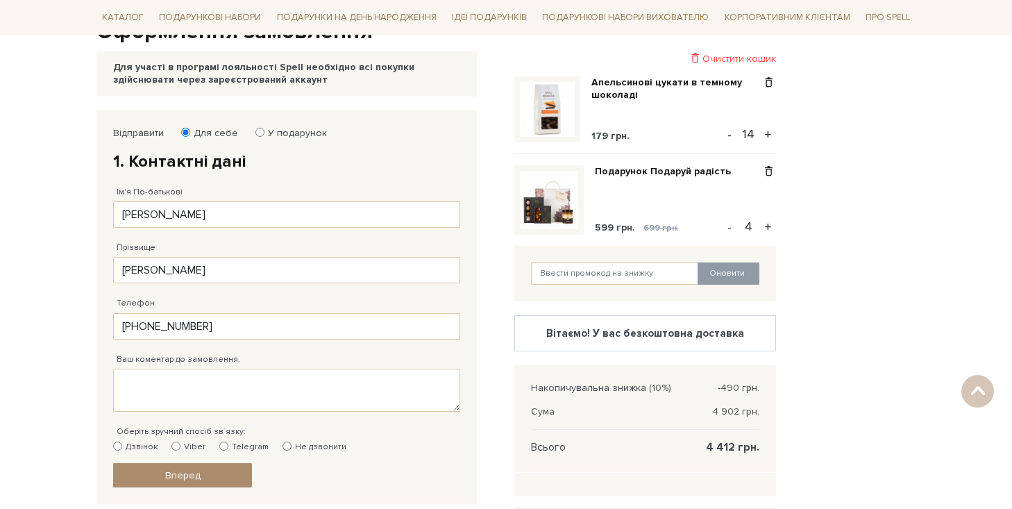
scroll to position [168, 0]
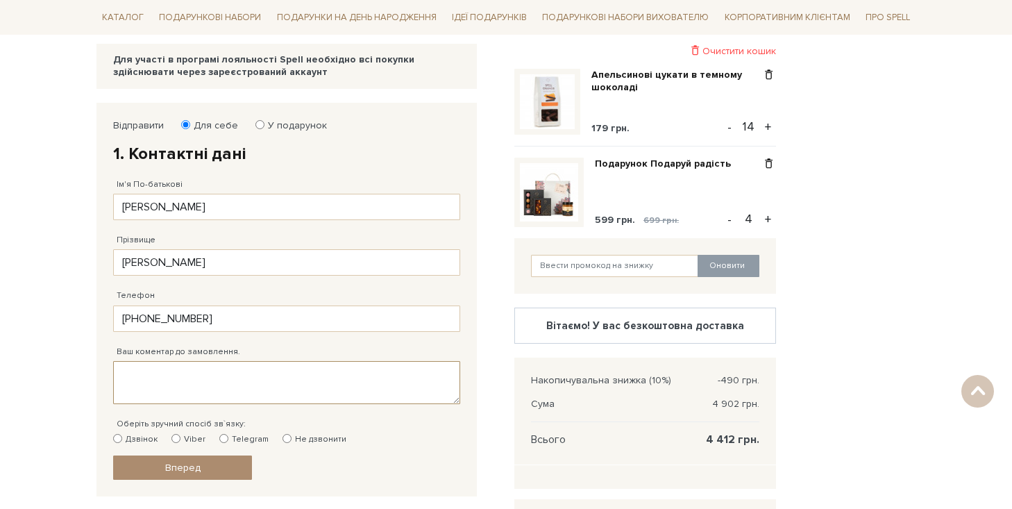
click at [162, 375] on textarea "Ваш коментар до замовлення." at bounding box center [286, 382] width 347 height 43
type textarea "доставити НЕ РАНІШЕ 26.09"
click at [221, 440] on input "Telegram" at bounding box center [223, 438] width 9 height 9
radio input "true"
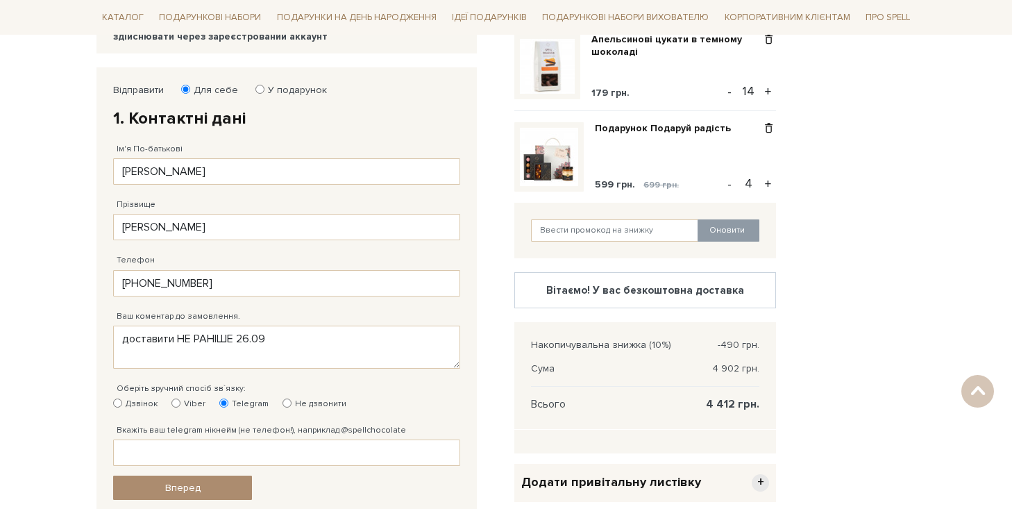
scroll to position [205, 0]
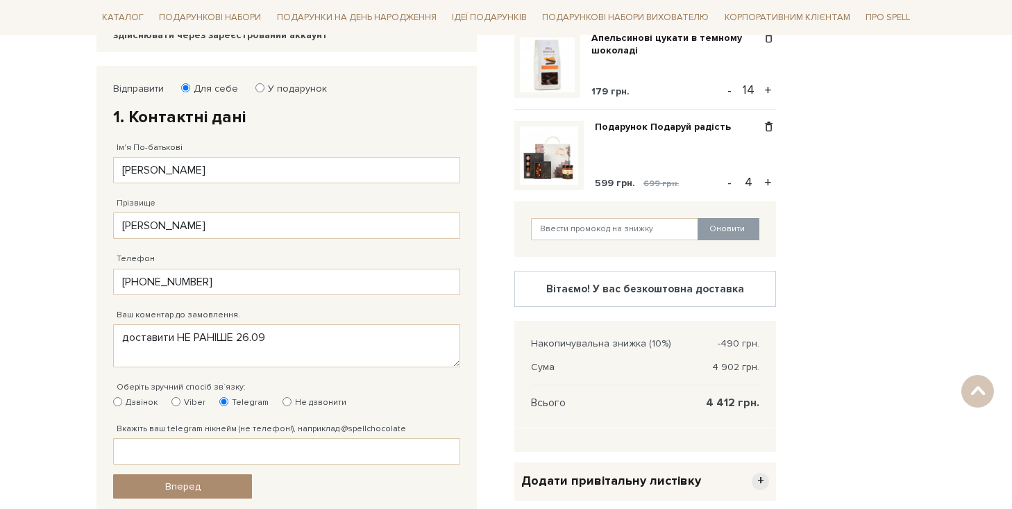
click at [177, 402] on input "Viber" at bounding box center [176, 401] width 9 height 9
radio input "true"
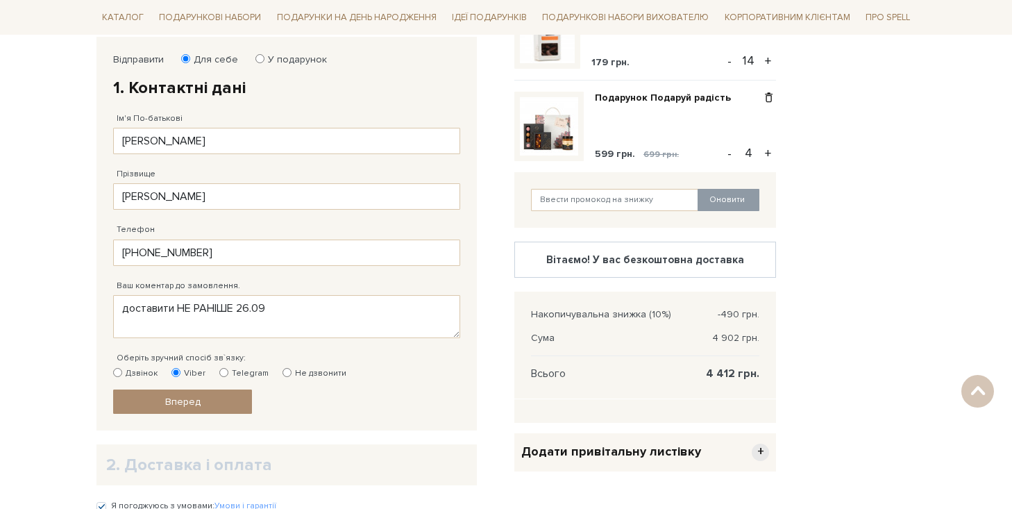
scroll to position [245, 0]
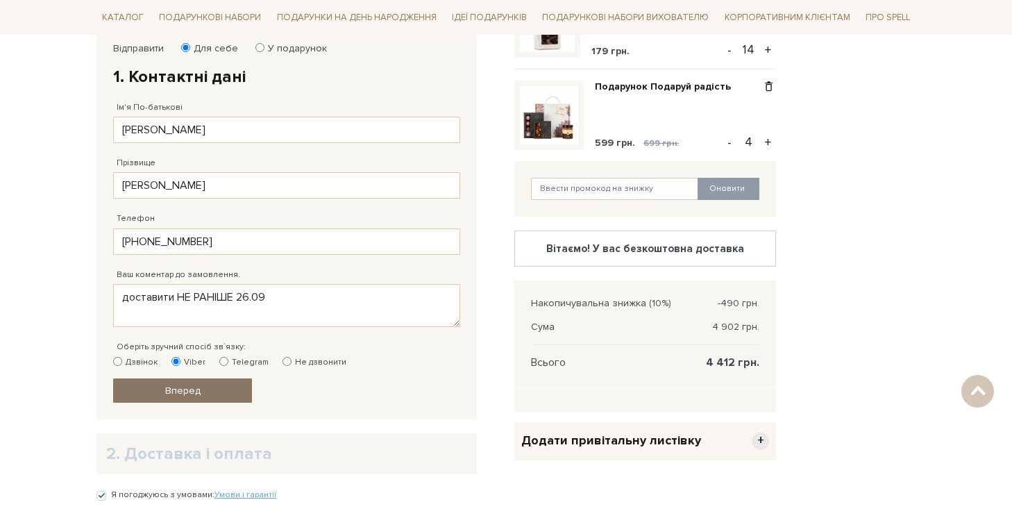
click at [194, 393] on span "Вперед" at bounding box center [182, 391] width 35 height 12
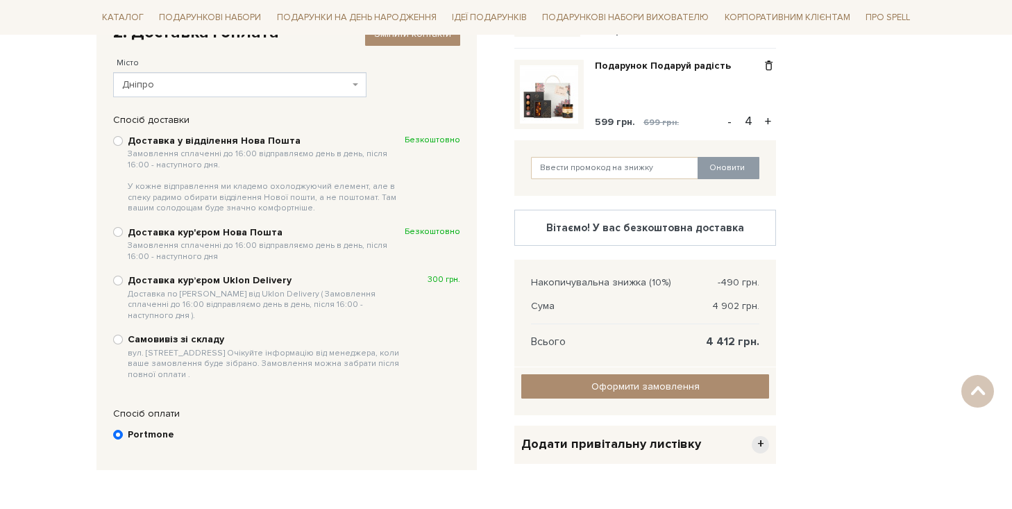
scroll to position [262, 0]
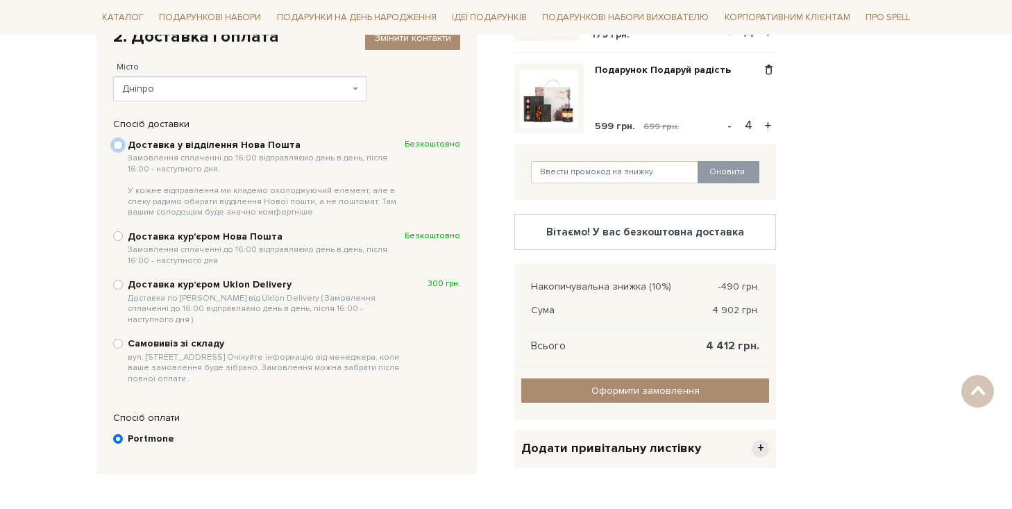
click at [122, 143] on input "Доставка у відділення Нова Пошта Замовлення сплаченні до 16:00 відправляємо ден…" at bounding box center [118, 145] width 10 height 10
radio input "true"
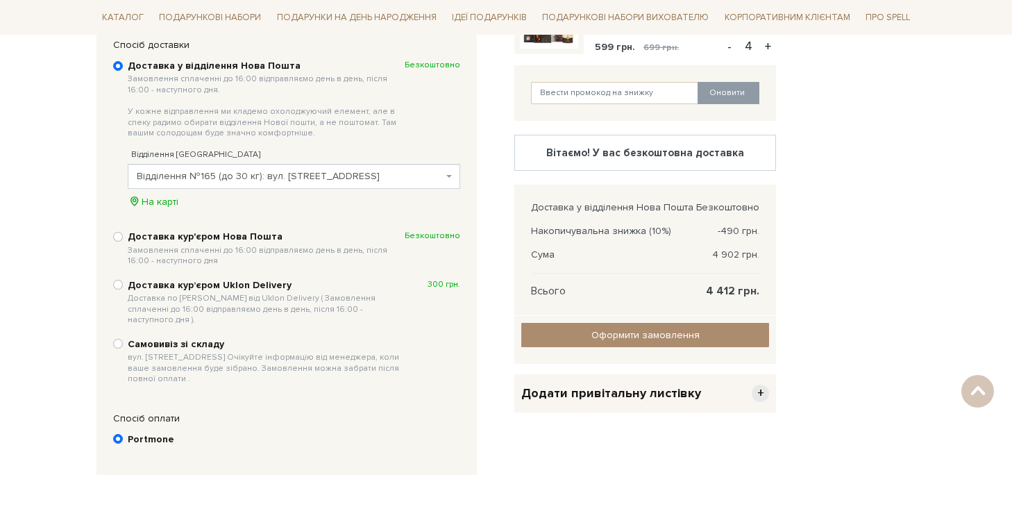
scroll to position [337, 0]
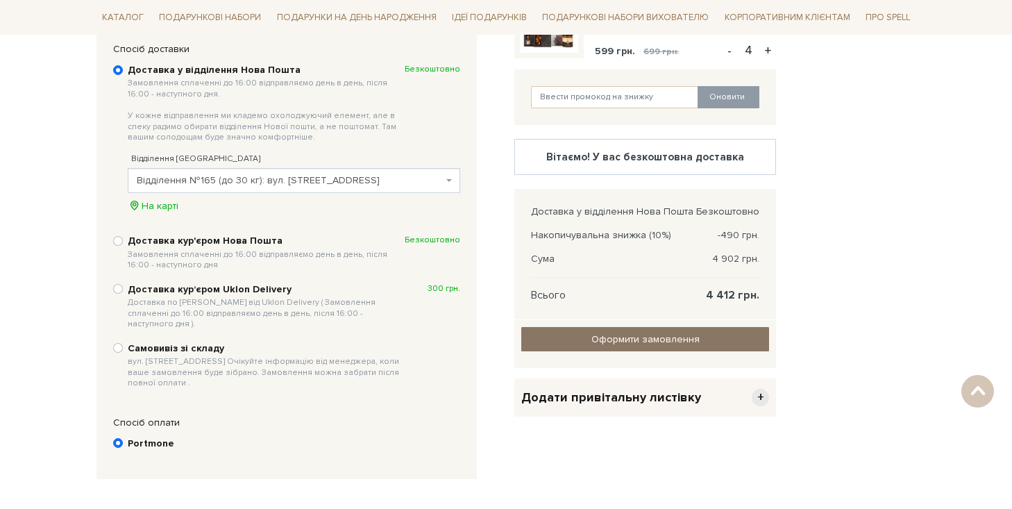
click at [615, 343] on input "Оформити замовлення" at bounding box center [646, 339] width 248 height 24
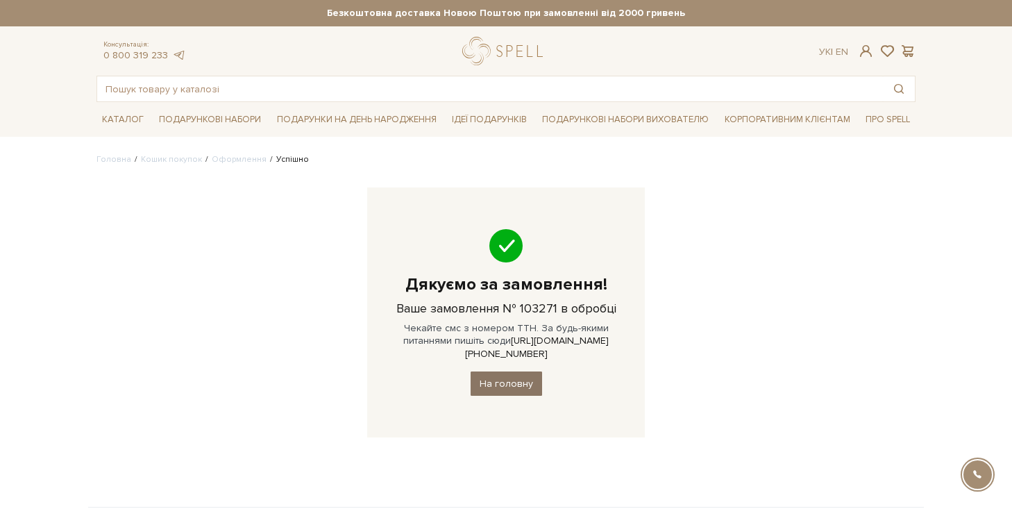
click at [503, 372] on link "На головну" at bounding box center [507, 384] width 72 height 24
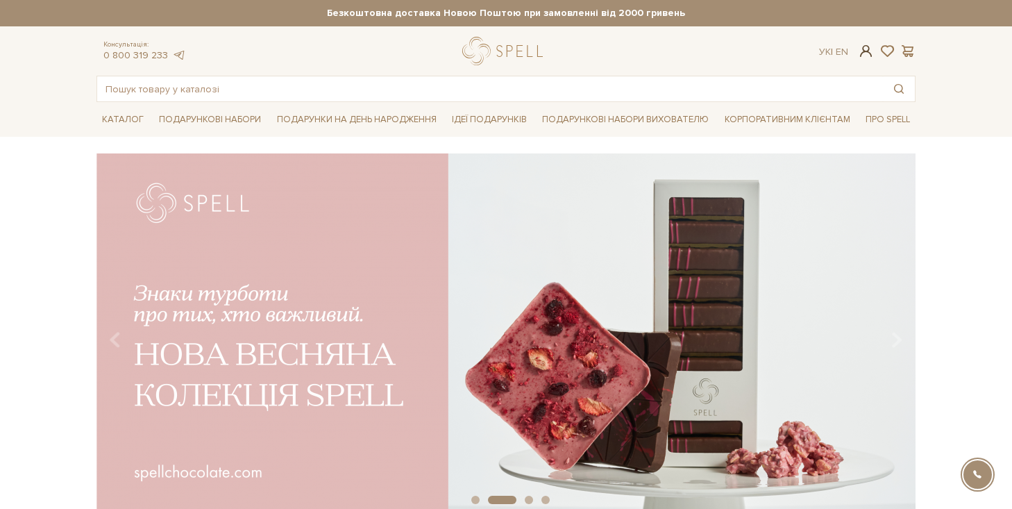
click at [869, 52] on span at bounding box center [866, 51] width 17 height 15
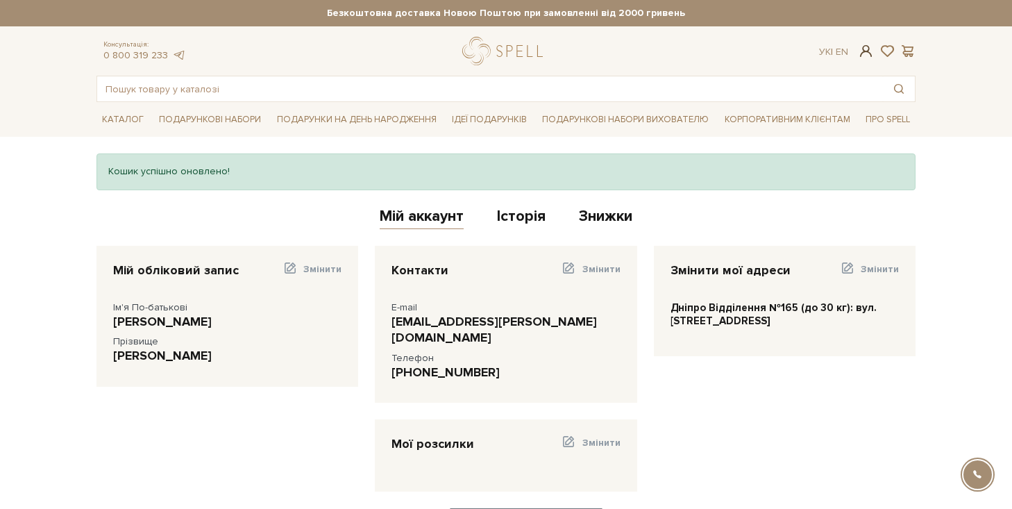
click at [867, 53] on span at bounding box center [866, 51] width 17 height 15
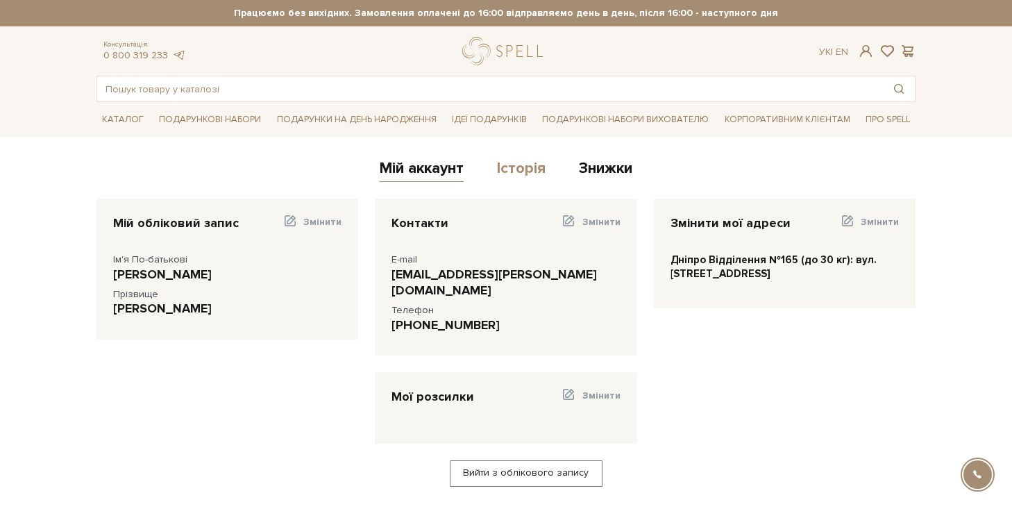
click at [524, 168] on link "Історія" at bounding box center [521, 170] width 49 height 23
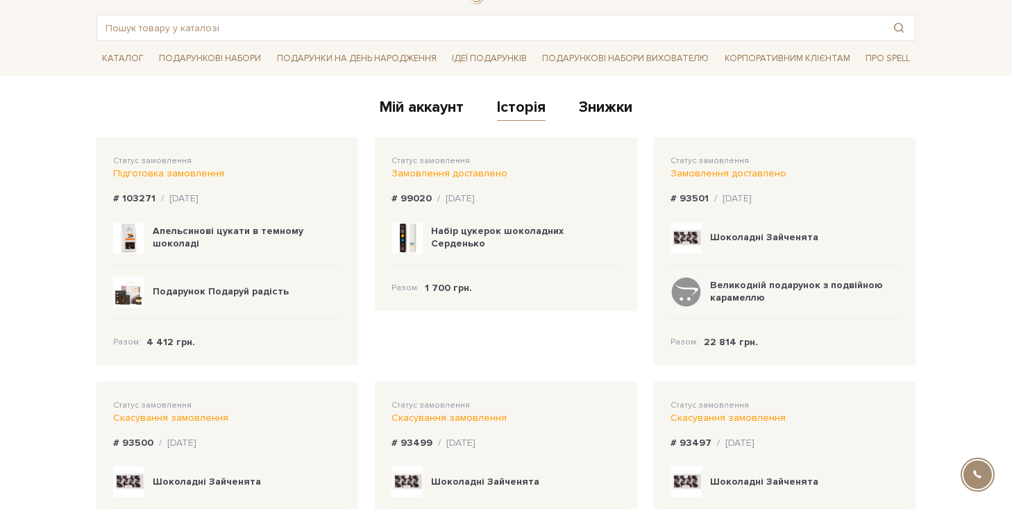
scroll to position [65, 0]
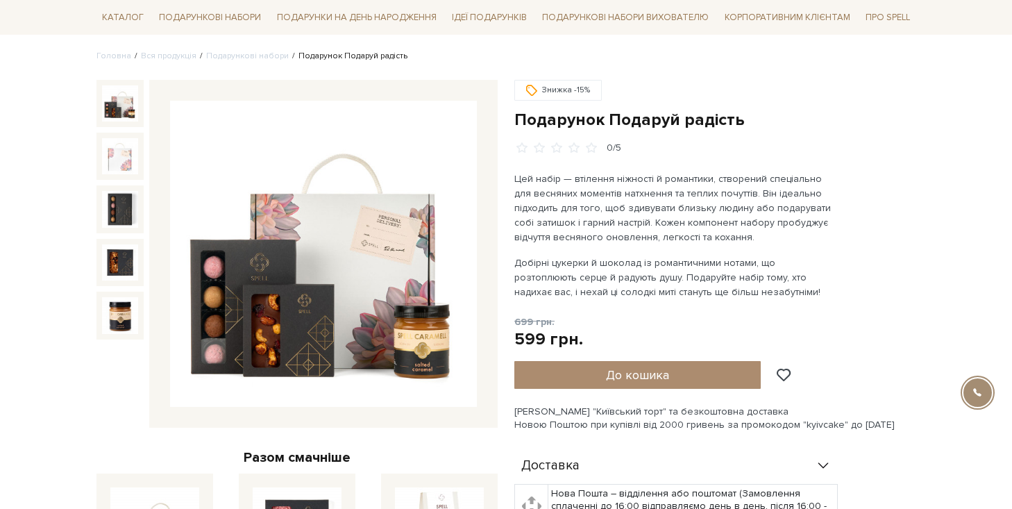
scroll to position [111, 0]
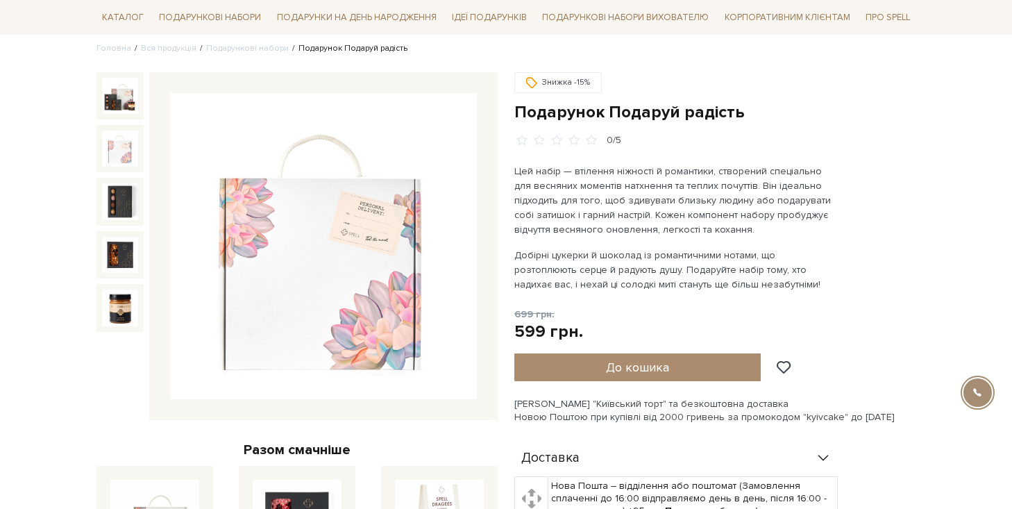
click at [119, 147] on img at bounding box center [120, 149] width 36 height 36
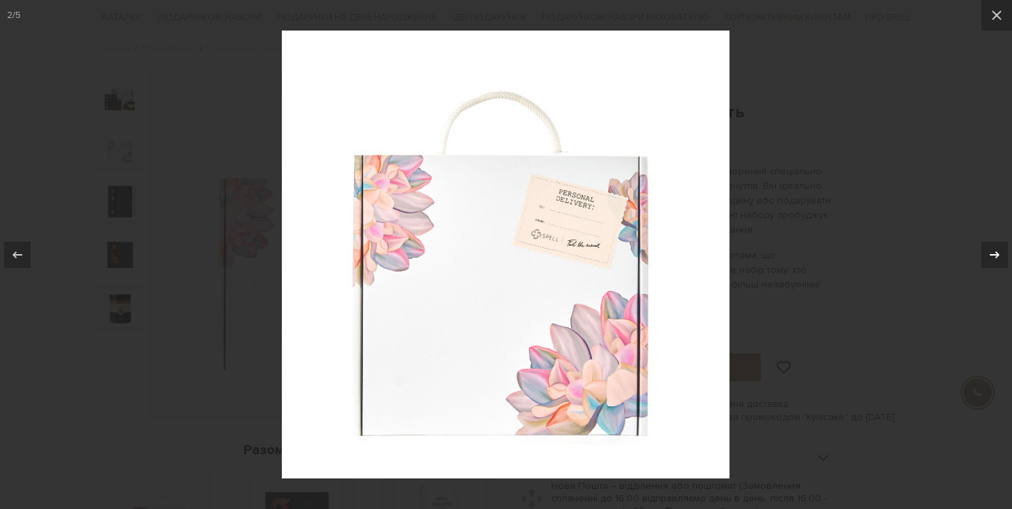
click at [992, 253] on icon at bounding box center [995, 255] width 17 height 17
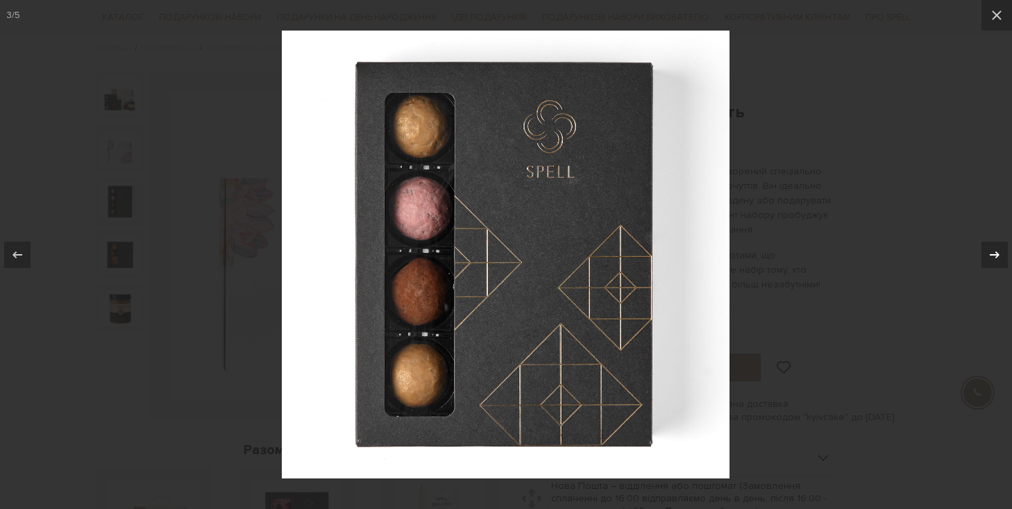
click at [992, 253] on icon at bounding box center [995, 255] width 17 height 17
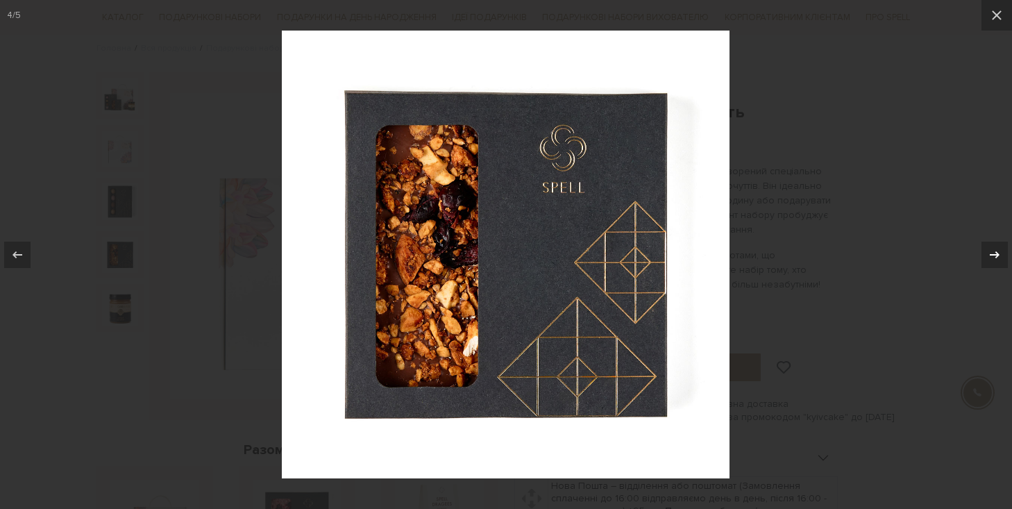
click at [992, 253] on icon at bounding box center [995, 255] width 17 height 17
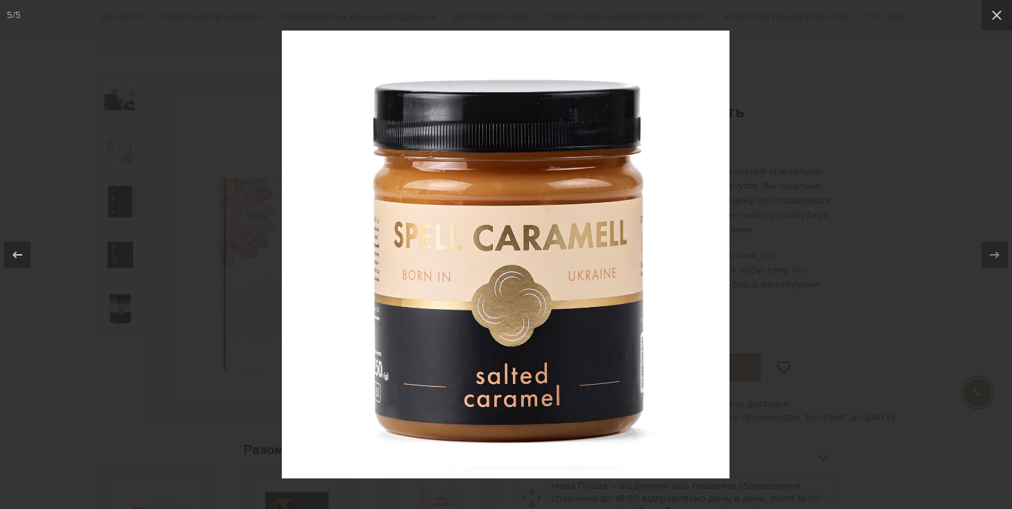
click at [869, 217] on div at bounding box center [506, 254] width 1012 height 509
